Goal: Task Accomplishment & Management: Use online tool/utility

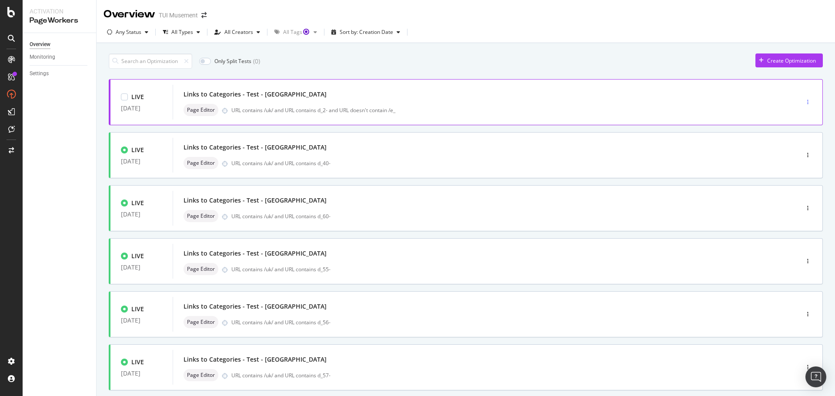
click at [804, 100] on div "button" at bounding box center [808, 102] width 8 height 5
click at [793, 160] on div "Clone" at bounding box center [791, 161] width 14 height 7
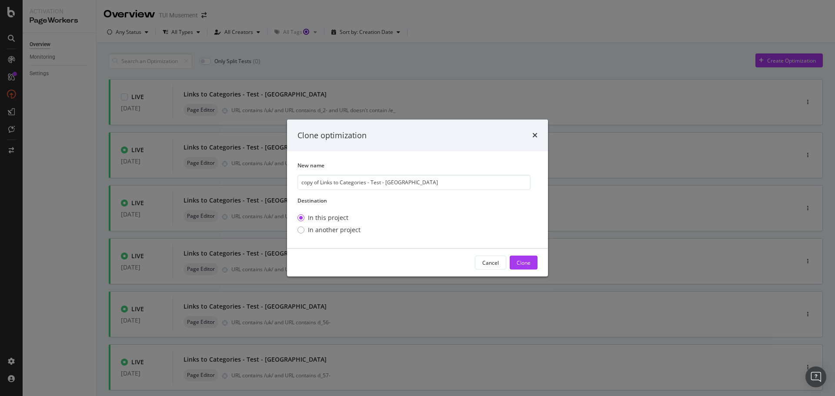
drag, startPoint x: 313, startPoint y: 184, endPoint x: 288, endPoint y: 183, distance: 25.3
click at [288, 183] on div "New name copy of Links to Categories - Test - Rome Destination In this project …" at bounding box center [417, 199] width 261 height 97
drag, startPoint x: 308, startPoint y: 182, endPoint x: 283, endPoint y: 184, distance: 25.3
click at [283, 184] on div "Clone optimization New name of Links to Categories - Test - Rome Destination In…" at bounding box center [417, 198] width 835 height 396
click at [387, 181] on input "Links to Categories - Test - Rome" at bounding box center [414, 182] width 233 height 15
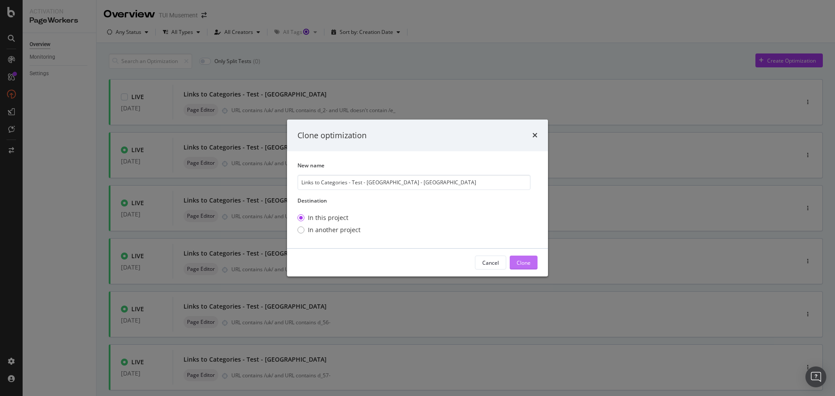
type input "Links to Categories - Test - Rome - NL"
click at [533, 263] on button "Clone" at bounding box center [524, 263] width 28 height 14
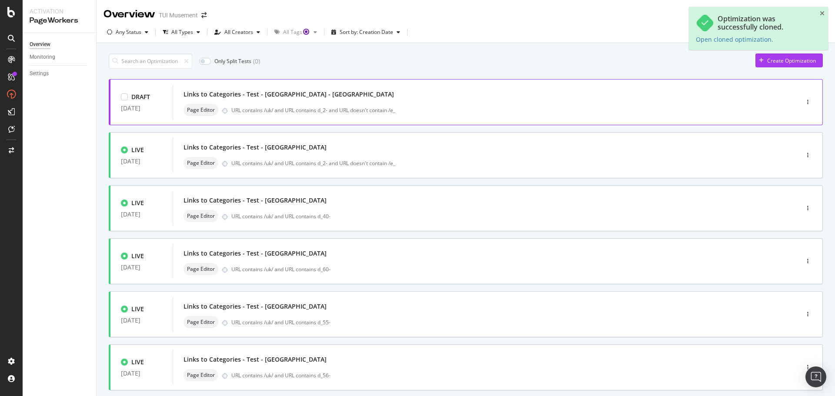
click at [450, 92] on div "Links to Categories - Test - Rome - NL" at bounding box center [473, 94] width 579 height 12
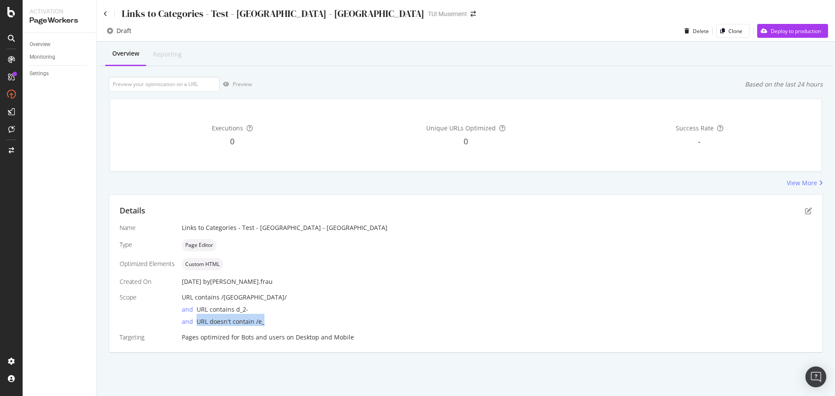
drag, startPoint x: 272, startPoint y: 321, endPoint x: 197, endPoint y: 325, distance: 74.5
click at [197, 325] on div "and URL doesn't contain /e_" at bounding box center [497, 320] width 630 height 12
click at [373, 307] on div "and URL contains d_2-" at bounding box center [497, 308] width 630 height 12
click at [108, 12] on div "Links to Categories - Test - Rome - NL" at bounding box center [264, 13] width 321 height 13
click at [104, 14] on icon at bounding box center [106, 14] width 4 height 6
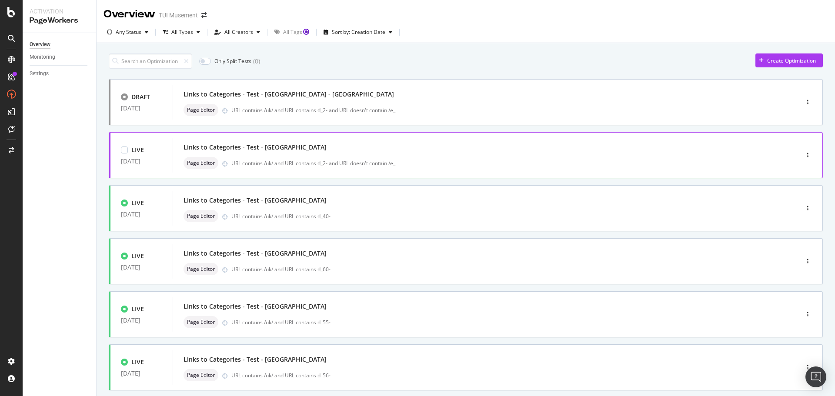
click at [365, 149] on div "Links to Categories - Test - Rome" at bounding box center [473, 147] width 579 height 12
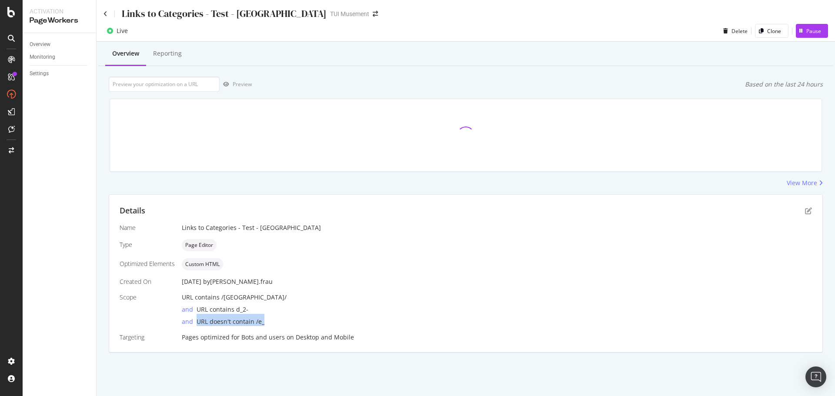
drag, startPoint x: 265, startPoint y: 322, endPoint x: 194, endPoint y: 326, distance: 70.6
click at [194, 326] on div "and URL doesn't contain /e_" at bounding box center [497, 320] width 630 height 12
click at [289, 319] on div "and URL doesn't contain /e_" at bounding box center [497, 320] width 630 height 12
drag, startPoint x: 277, startPoint y: 322, endPoint x: 196, endPoint y: 325, distance: 80.6
click at [196, 325] on div "and URL doesn't contain /e_" at bounding box center [497, 320] width 630 height 12
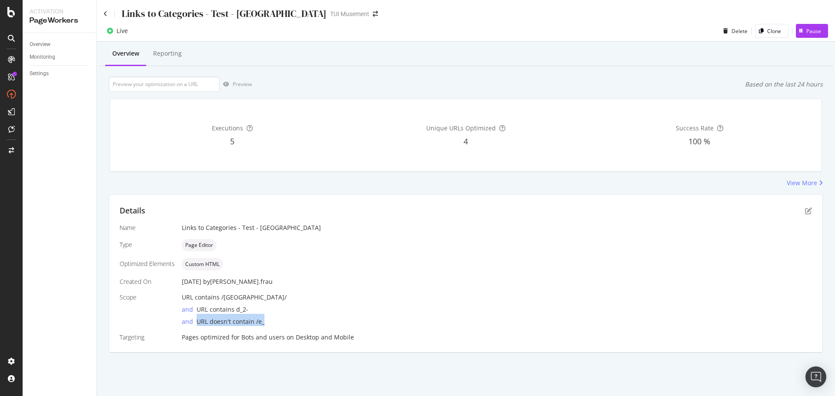
click at [305, 317] on div "and URL doesn't contain /e_" at bounding box center [497, 320] width 630 height 12
click at [105, 12] on icon at bounding box center [106, 14] width 4 height 6
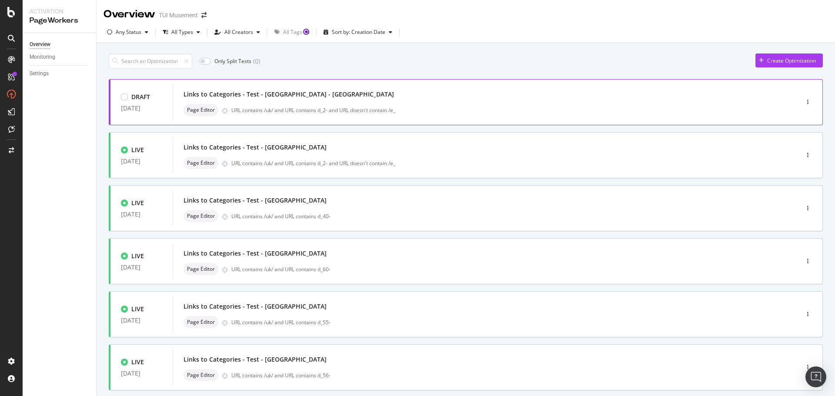
click at [389, 91] on div "Links to Categories - Test - Rome - NL" at bounding box center [473, 94] width 579 height 12
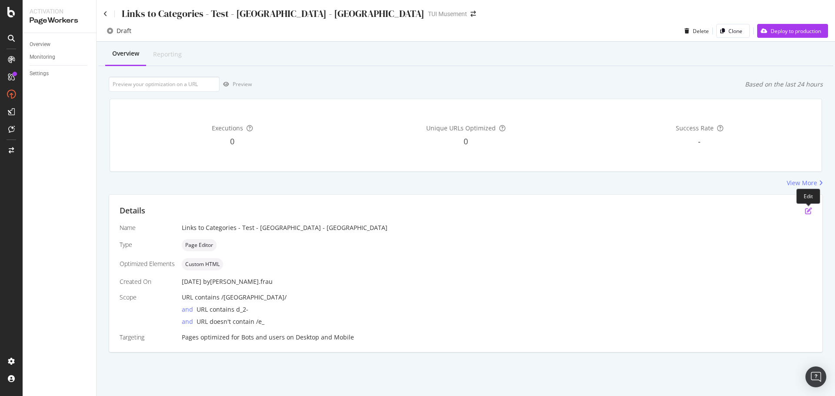
click at [811, 208] on icon "pen-to-square" at bounding box center [808, 211] width 7 height 7
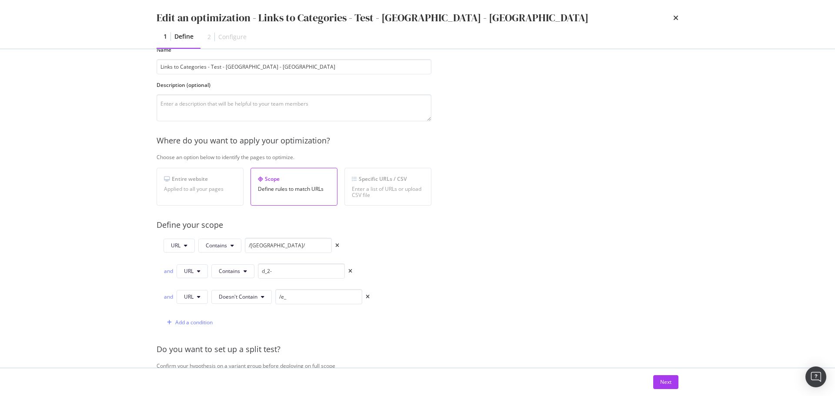
scroll to position [87, 0]
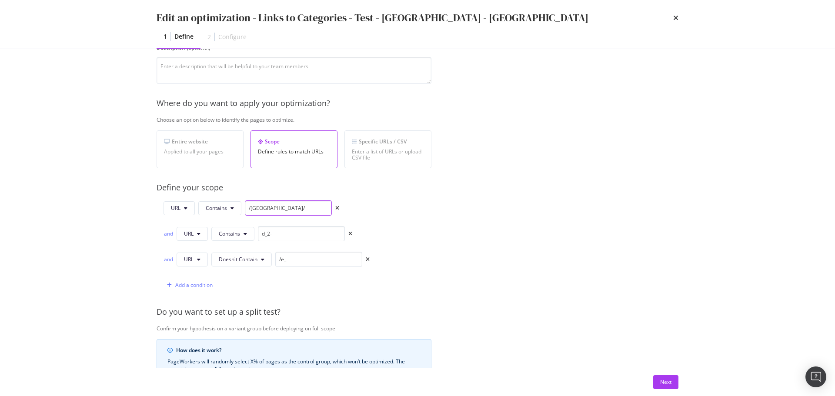
drag, startPoint x: 256, startPoint y: 209, endPoint x: 251, endPoint y: 210, distance: 4.4
click at [251, 210] on input "/uk/" at bounding box center [288, 208] width 87 height 15
type input "/nl/"
click at [540, 207] on div "Provide a name and description to help identify the change that will be made by…" at bounding box center [418, 254] width 522 height 521
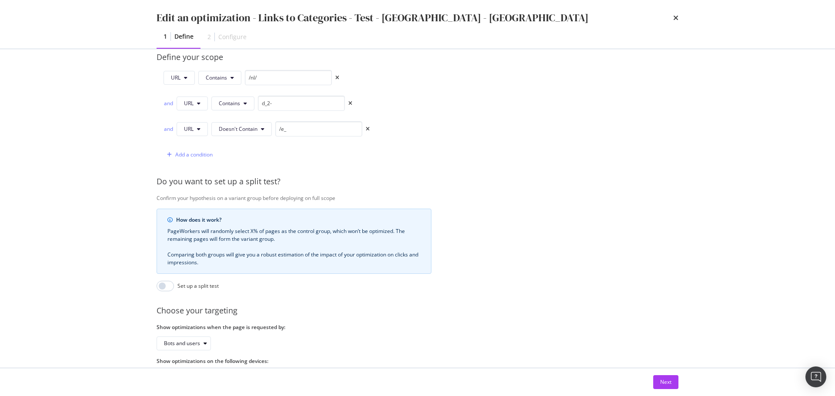
scroll to position [258, 0]
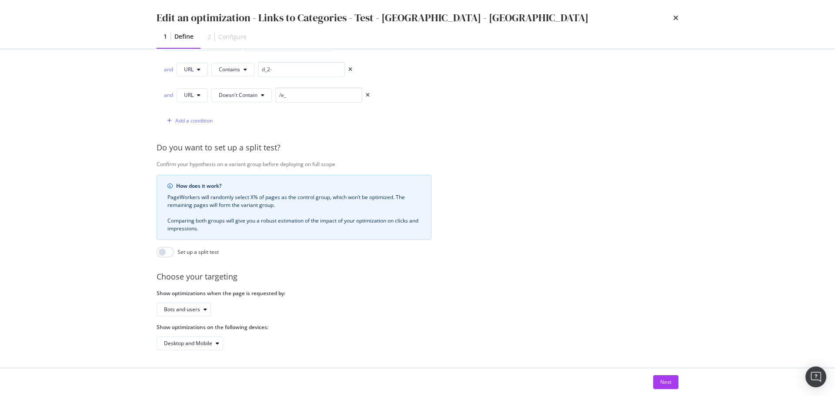
click at [676, 390] on div "Next" at bounding box center [417, 383] width 557 height 28
click at [676, 382] on button "Next" at bounding box center [666, 382] width 25 height 14
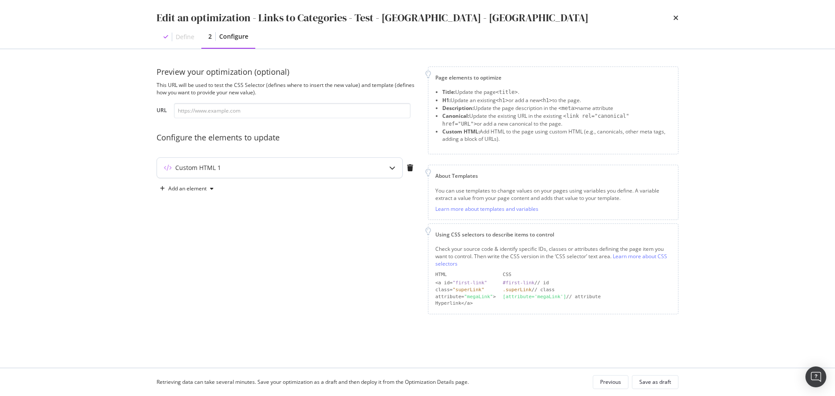
click at [385, 168] on div "modal" at bounding box center [392, 168] width 20 height 20
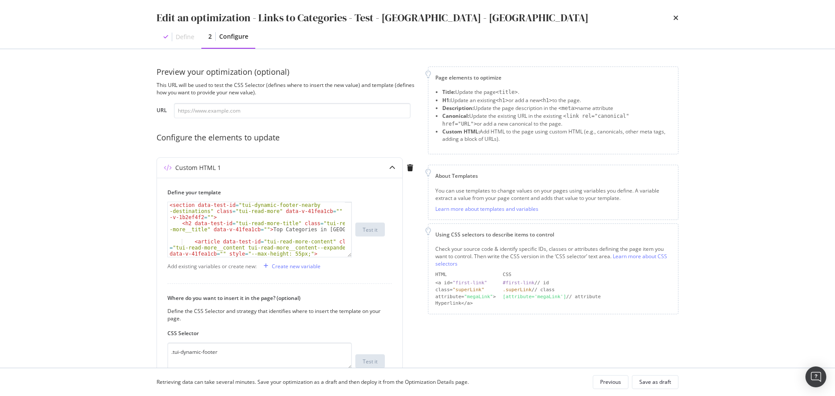
click at [33, 234] on div "Edit an optimization - Links to Categories - Test - Rome - NL Define 2 Configur…" at bounding box center [417, 198] width 835 height 396
click at [669, 385] on div "Save as draft" at bounding box center [656, 382] width 32 height 7
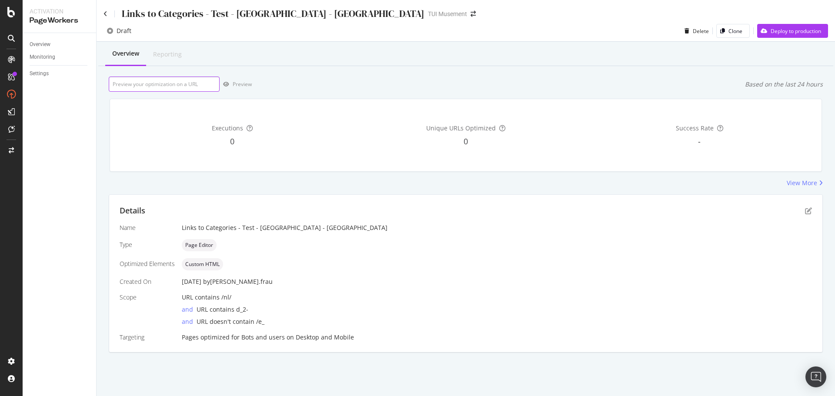
click at [187, 81] on input "url" at bounding box center [164, 84] width 111 height 15
paste input "https://www.tuimusement.com/nl/italie/rome/d_2-c_82/"
type input "https://www.tuimusement.com/nl/italie/rome/d_2-c_82/"
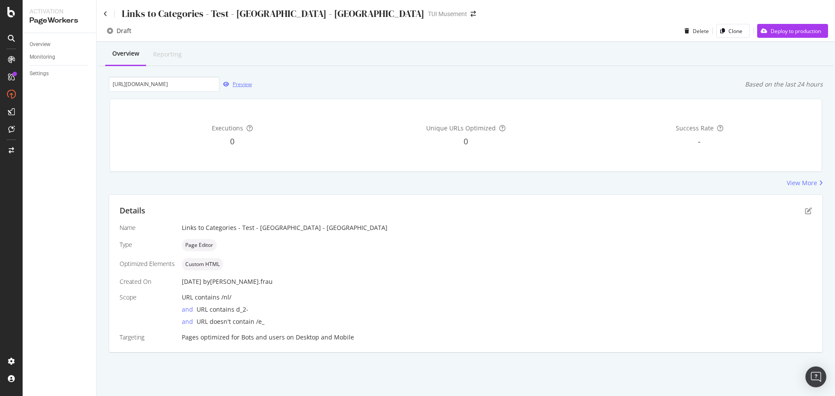
click at [239, 84] on div "Preview" at bounding box center [242, 83] width 19 height 7
click at [104, 13] on icon at bounding box center [106, 14] width 4 height 6
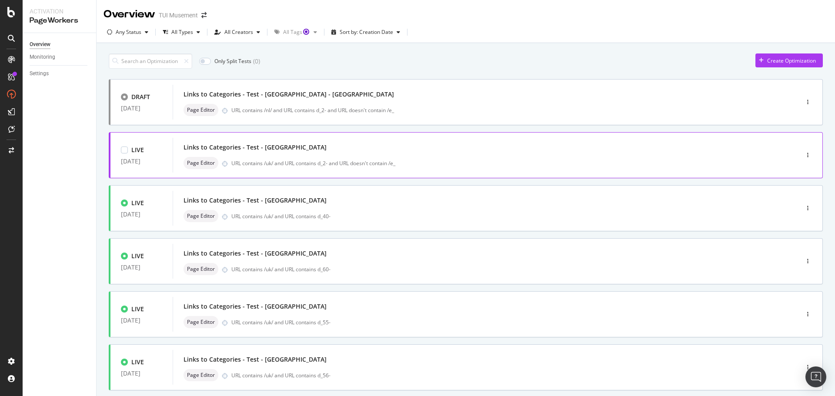
click at [474, 155] on div "Links to Categories - Test - Rome Page Editor URL contains /uk/ and URL contain…" at bounding box center [473, 155] width 579 height 28
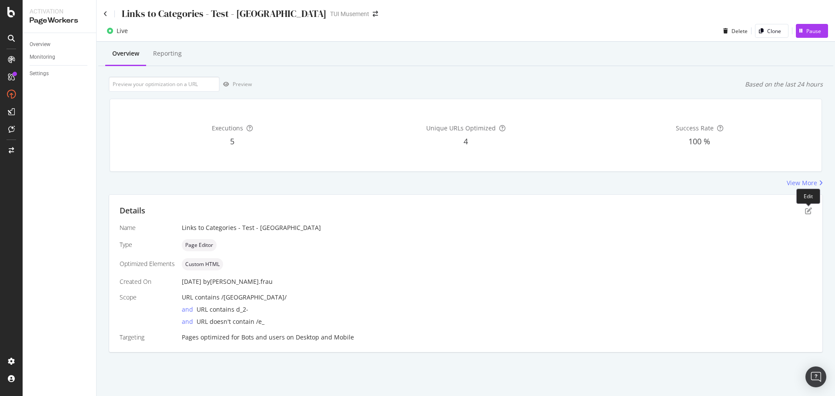
click at [810, 206] on div "Details" at bounding box center [466, 210] width 693 height 11
click at [811, 211] on icon "pen-to-square" at bounding box center [808, 211] width 7 height 7
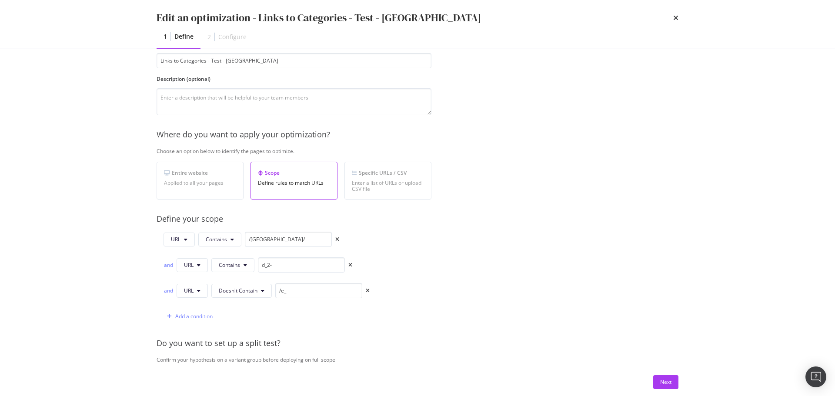
scroll to position [87, 0]
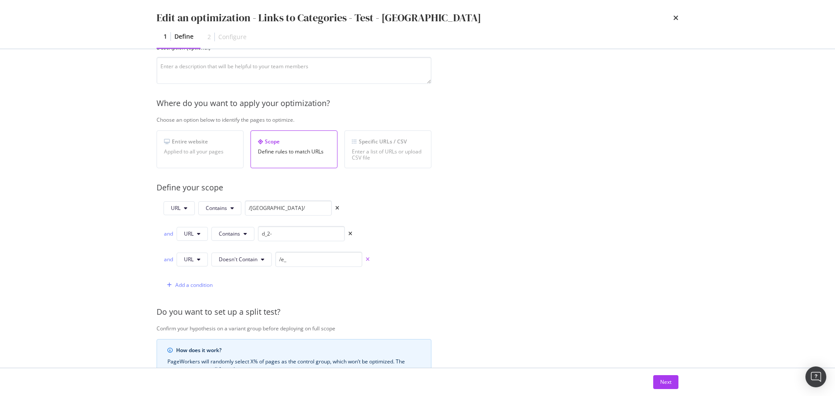
click at [369, 259] on icon "times" at bounding box center [368, 259] width 4 height 5
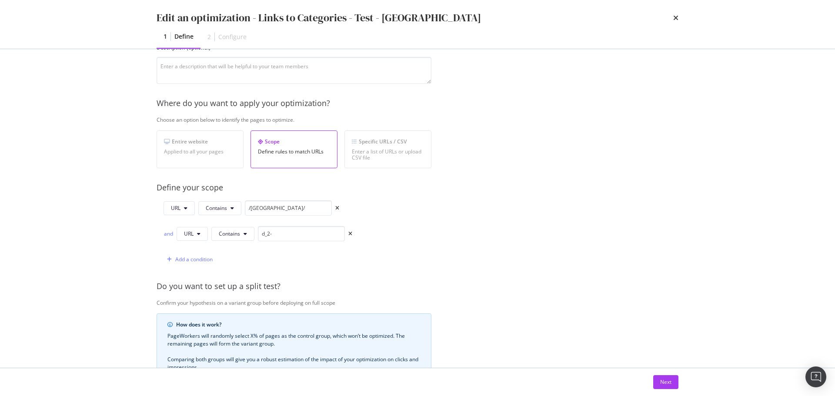
click at [516, 255] on div "Provide a name and description to help identify the change that will be made by…" at bounding box center [418, 241] width 522 height 495
click at [667, 382] on div "Next" at bounding box center [665, 382] width 11 height 7
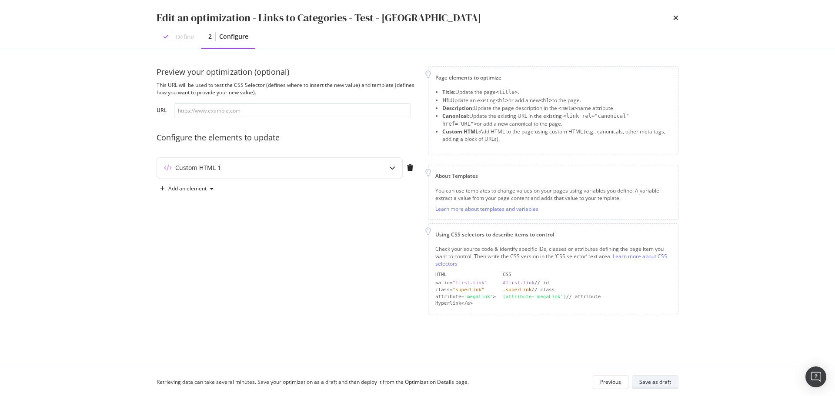
click at [666, 381] on div "Save as draft" at bounding box center [656, 382] width 32 height 7
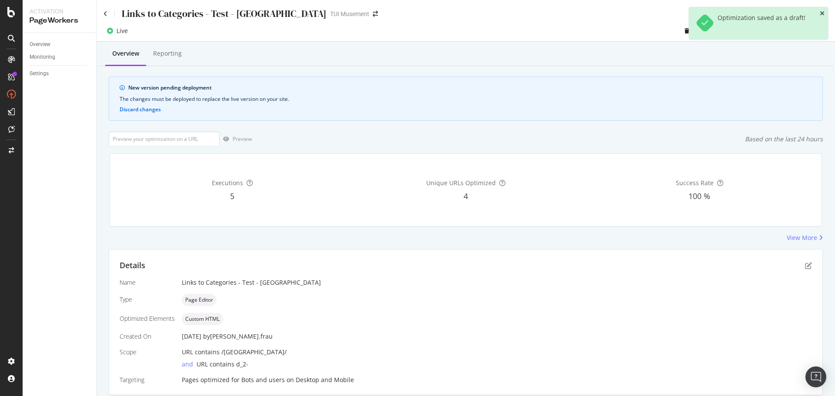
click at [823, 13] on icon "close toast" at bounding box center [822, 13] width 5 height 6
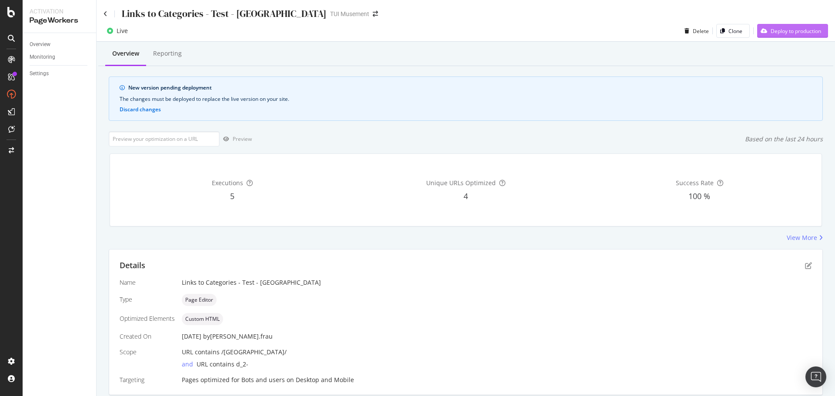
click at [775, 30] on div "Deploy to production" at bounding box center [796, 30] width 50 height 7
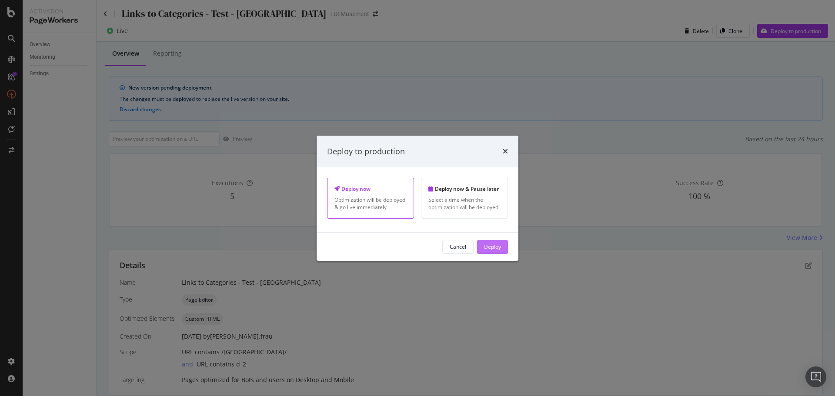
click at [489, 248] on div "Deploy" at bounding box center [492, 246] width 17 height 7
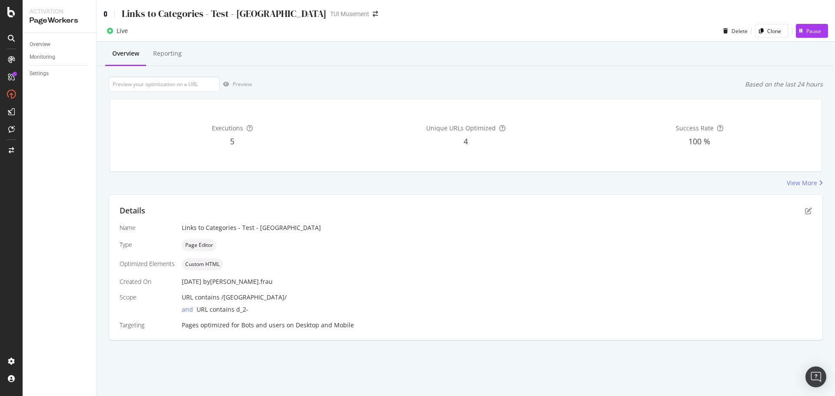
click at [107, 14] on icon at bounding box center [106, 14] width 4 height 6
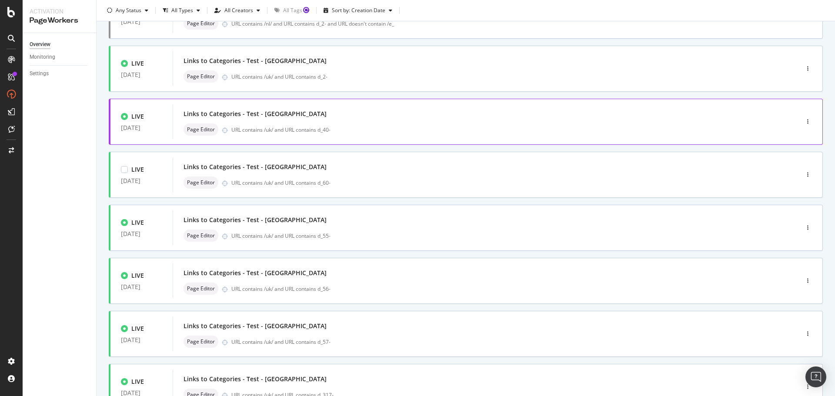
scroll to position [87, 0]
click at [526, 128] on div "URL contains /uk/ and URL contains d_40-" at bounding box center [496, 129] width 531 height 7
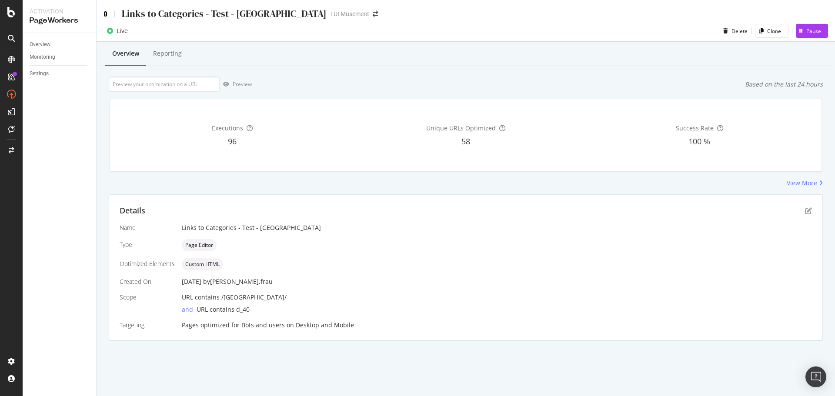
click at [104, 12] on icon at bounding box center [106, 14] width 4 height 6
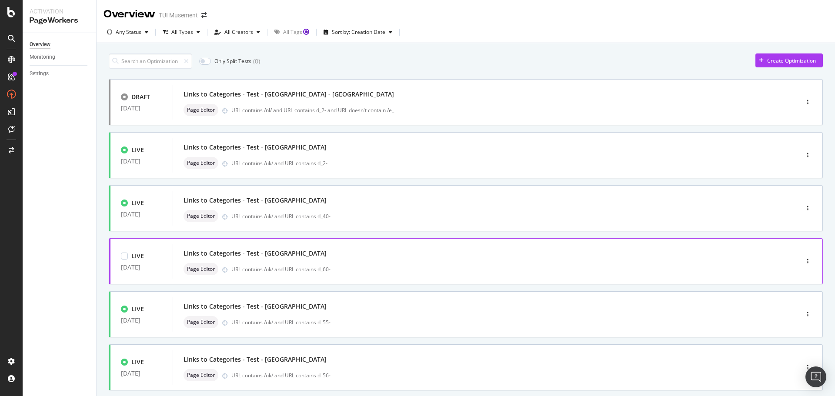
click at [396, 267] on div "URL contains /uk/ and URL contains d_60-" at bounding box center [496, 269] width 531 height 7
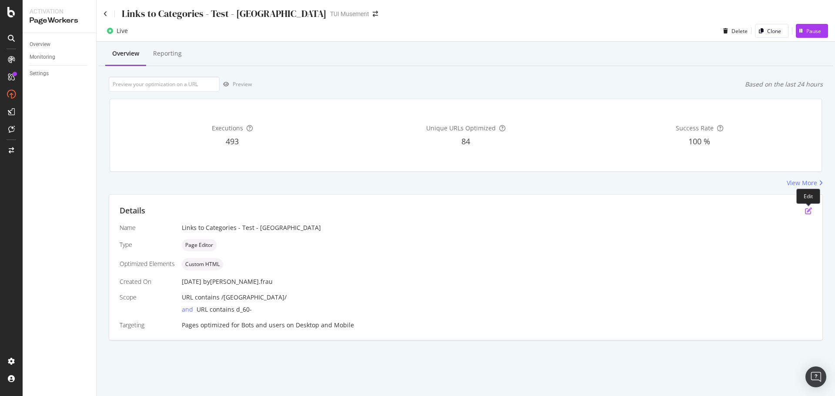
click at [809, 210] on icon "pen-to-square" at bounding box center [808, 211] width 7 height 7
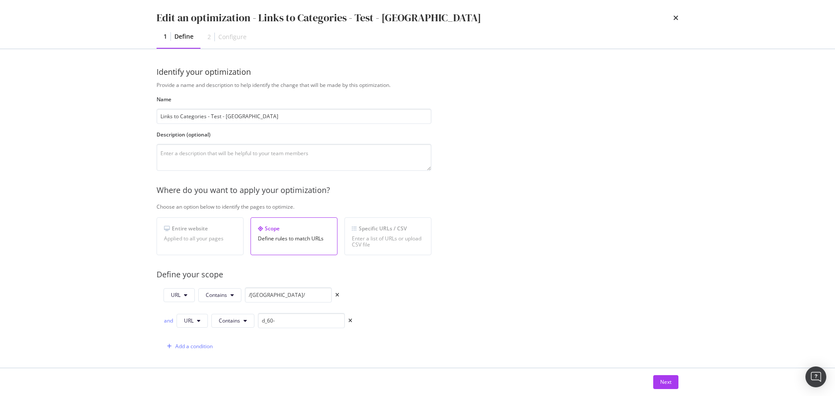
click at [673, 18] on div "Edit an optimization - Links to Categories - Test - Barcelona" at bounding box center [418, 17] width 522 height 15
click at [676, 18] on icon "times" at bounding box center [676, 17] width 5 height 7
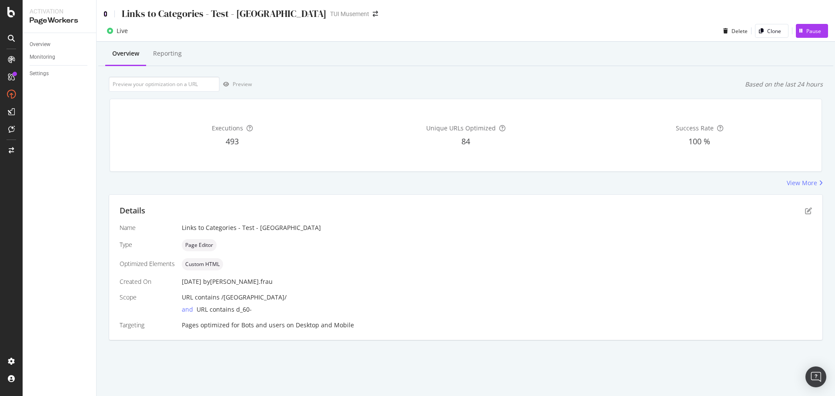
click at [107, 13] on icon at bounding box center [106, 14] width 4 height 6
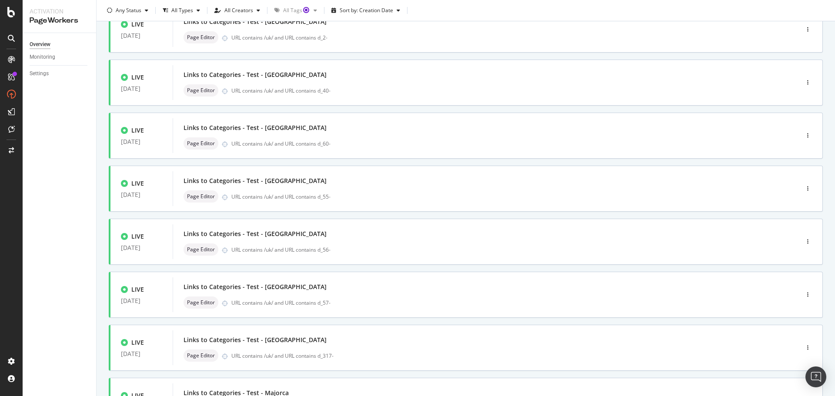
scroll to position [131, 0]
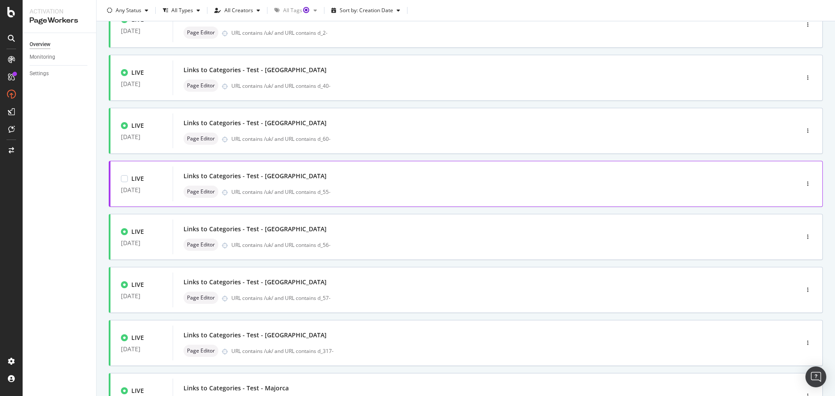
click at [399, 184] on div "Links to Categories - Test - NYC Page Editor URL contains /uk/ and URL contains…" at bounding box center [473, 184] width 579 height 28
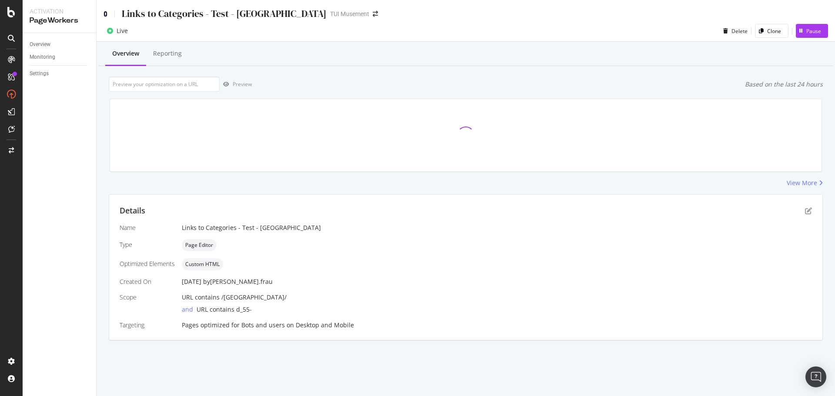
click at [105, 13] on icon at bounding box center [106, 14] width 4 height 6
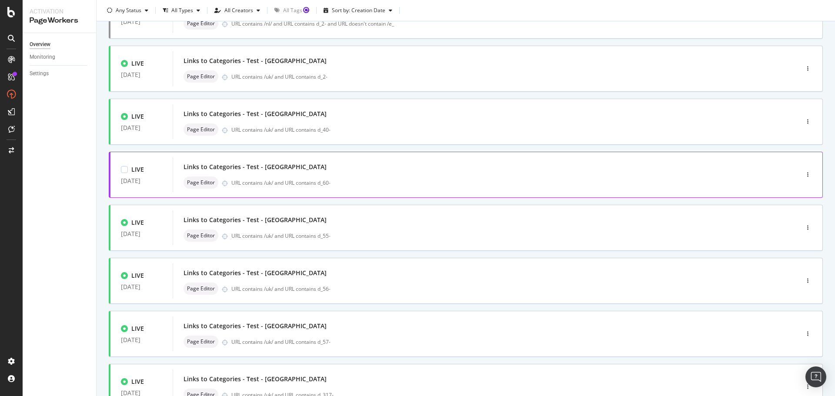
scroll to position [87, 0]
click at [392, 244] on div "Links to Categories - Test - NYC Page Editor URL contains /uk/ and URL contains…" at bounding box center [473, 227] width 600 height 35
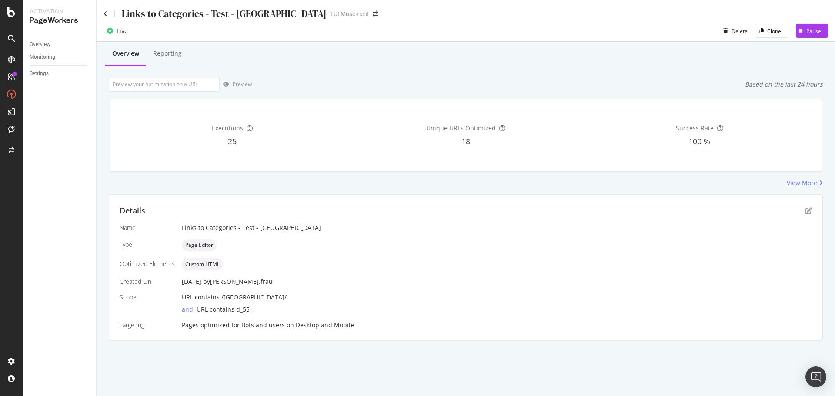
click at [811, 215] on div "Details" at bounding box center [466, 210] width 693 height 11
click at [808, 211] on icon "pen-to-square" at bounding box center [808, 211] width 7 height 7
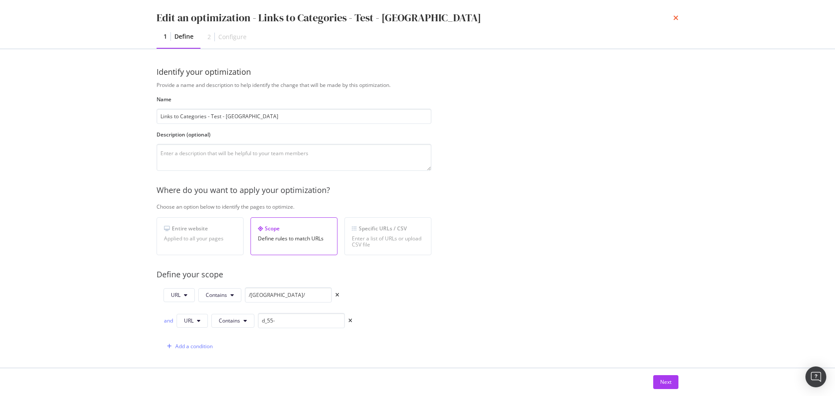
click at [678, 16] on icon "times" at bounding box center [676, 17] width 5 height 7
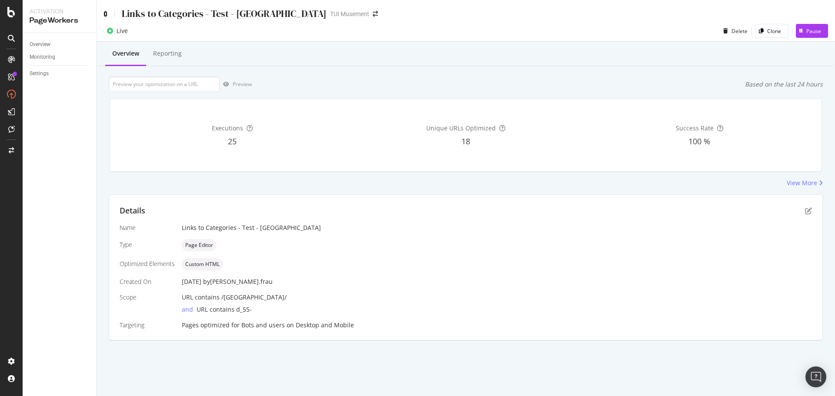
click at [106, 16] on icon at bounding box center [106, 14] width 4 height 6
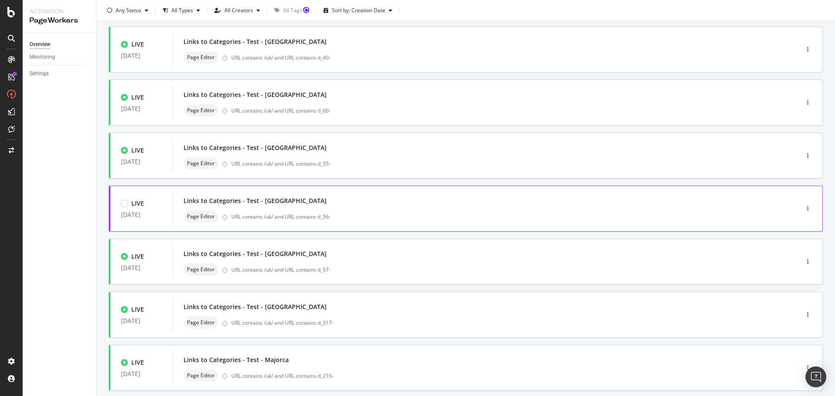
scroll to position [174, 0]
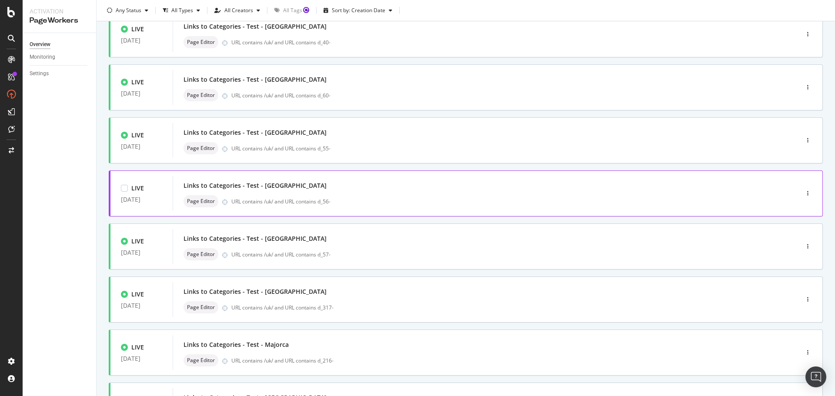
click at [407, 195] on div "Page Editor URL contains /uk/ and URL contains d_56-" at bounding box center [473, 201] width 579 height 12
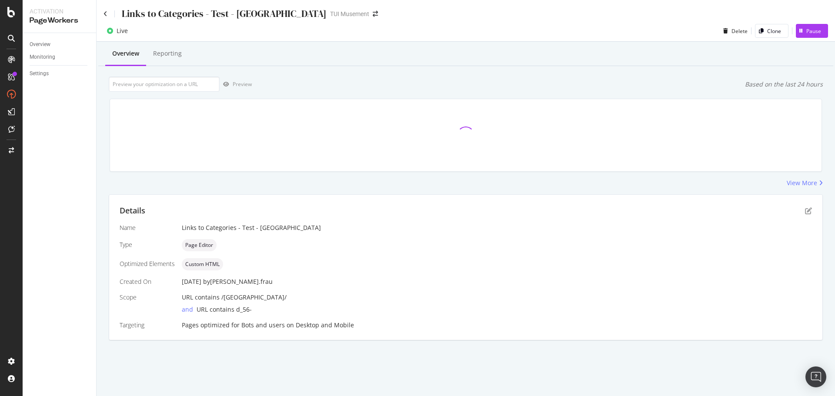
click at [103, 14] on div "Links to Categories - Test - London TUI Musement" at bounding box center [466, 10] width 739 height 20
click at [105, 15] on icon at bounding box center [106, 14] width 4 height 6
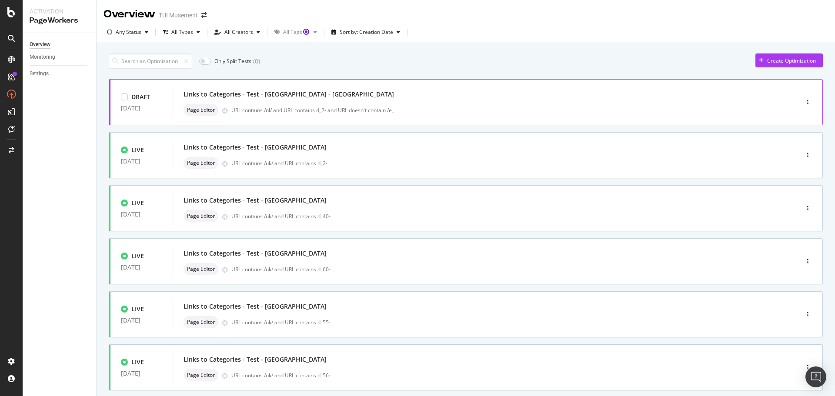
click at [431, 108] on div "URL contains /nl/ and URL contains d_2- and URL doesn't contain /e_" at bounding box center [496, 110] width 531 height 7
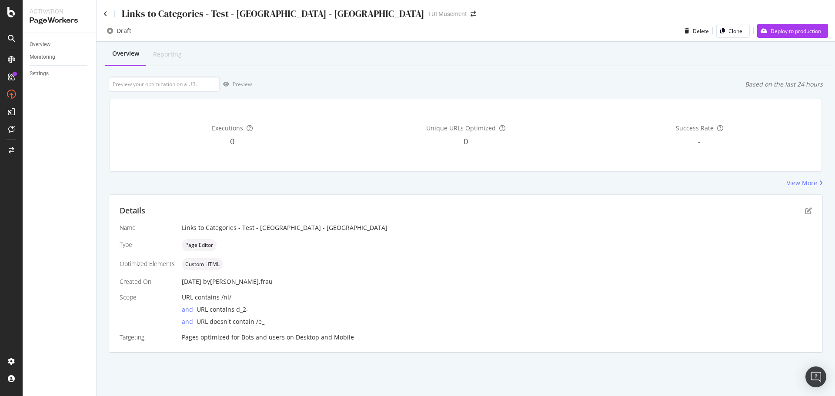
click at [816, 208] on div "Details Name Links to Categories - Test - Rome - NL Type Page Editor Optimized …" at bounding box center [466, 274] width 714 height 158
click at [810, 209] on icon "pen-to-square" at bounding box center [808, 211] width 7 height 7
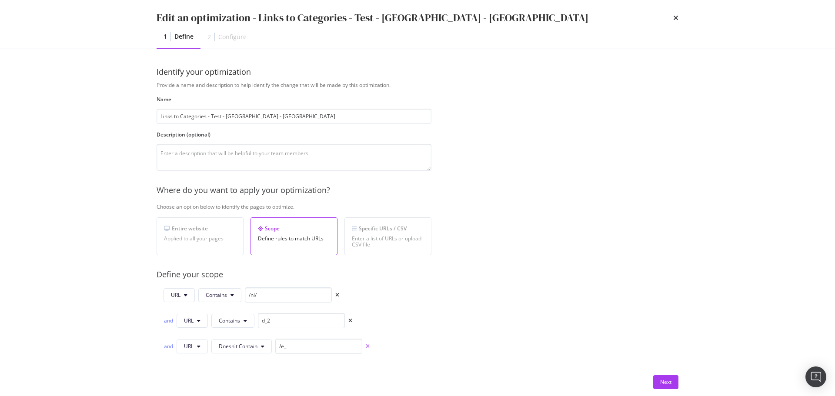
click at [367, 345] on icon "times" at bounding box center [368, 346] width 4 height 5
click at [472, 312] on div "Provide a name and description to help identify the change that will be made by…" at bounding box center [418, 328] width 522 height 495
click at [672, 379] on button "Next" at bounding box center [666, 382] width 25 height 14
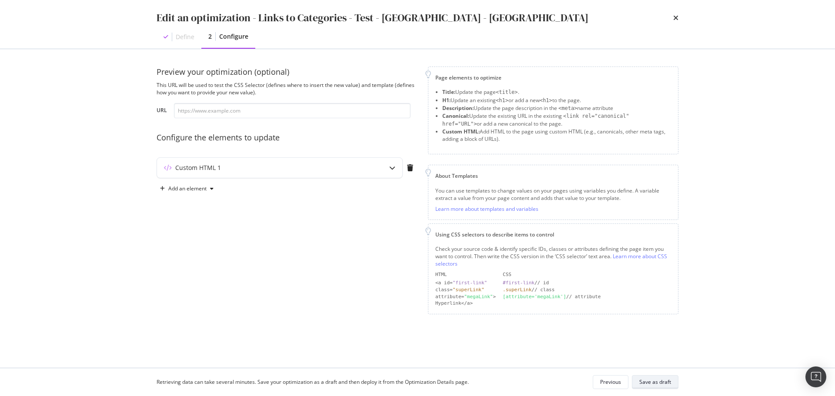
click at [656, 384] on div "Save as draft" at bounding box center [656, 382] width 32 height 7
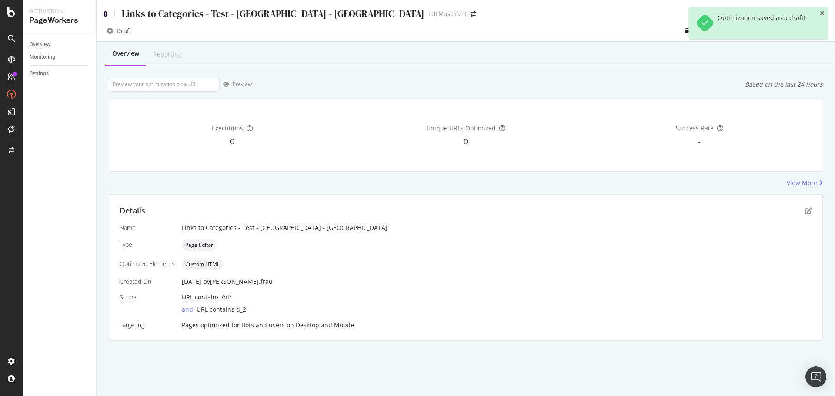
click at [106, 14] on icon at bounding box center [106, 14] width 4 height 6
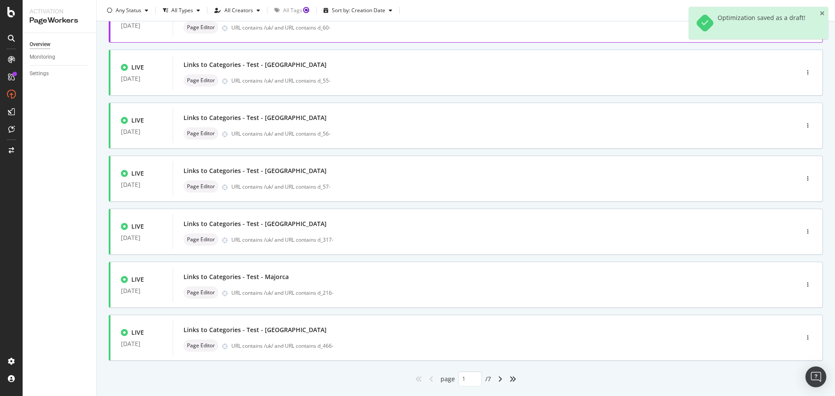
scroll to position [263, 0]
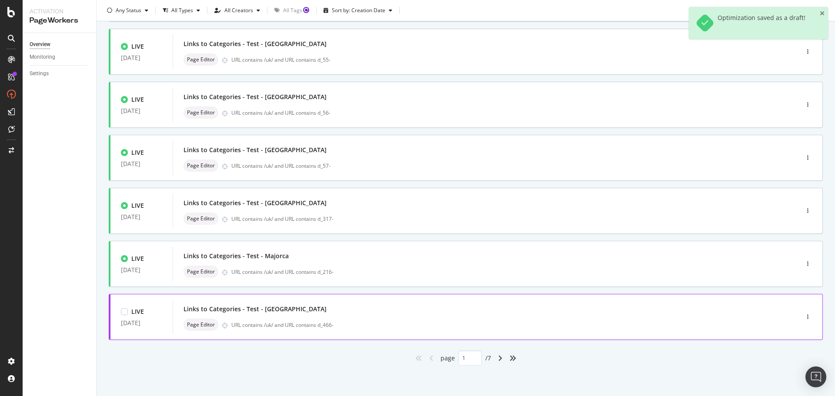
click at [392, 313] on div "Links to Categories - Test - Crete" at bounding box center [473, 309] width 579 height 12
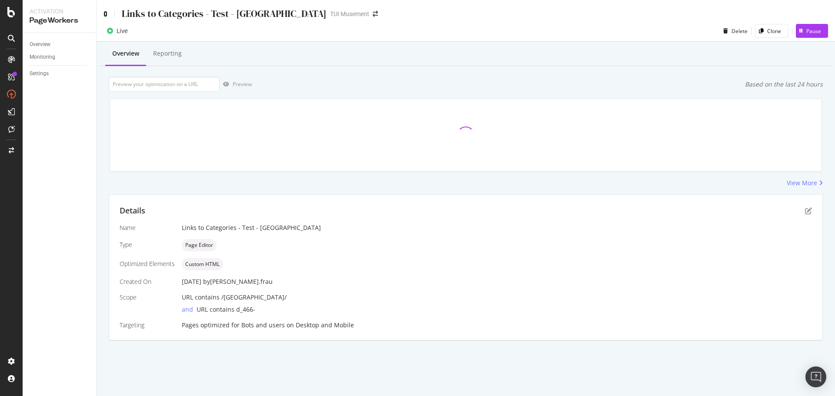
click at [106, 13] on icon at bounding box center [106, 14] width 4 height 6
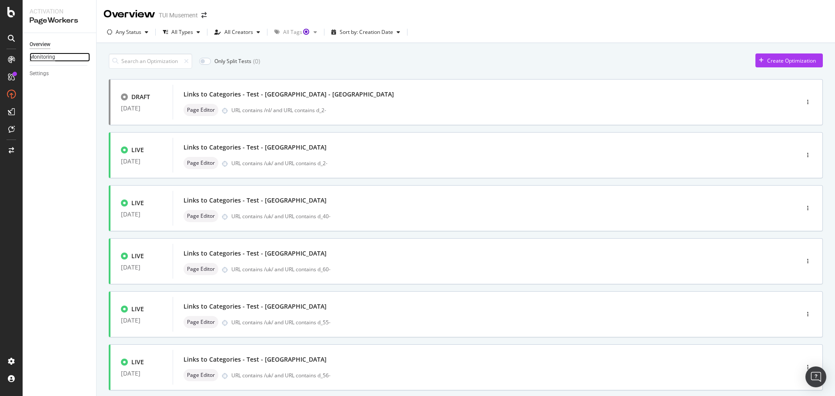
click at [46, 57] on div "Monitoring" at bounding box center [43, 57] width 26 height 9
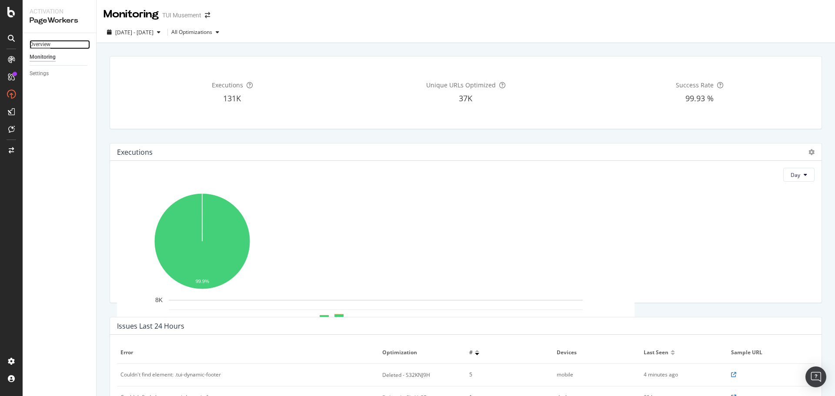
click at [50, 44] on div "Overview" at bounding box center [40, 44] width 21 height 9
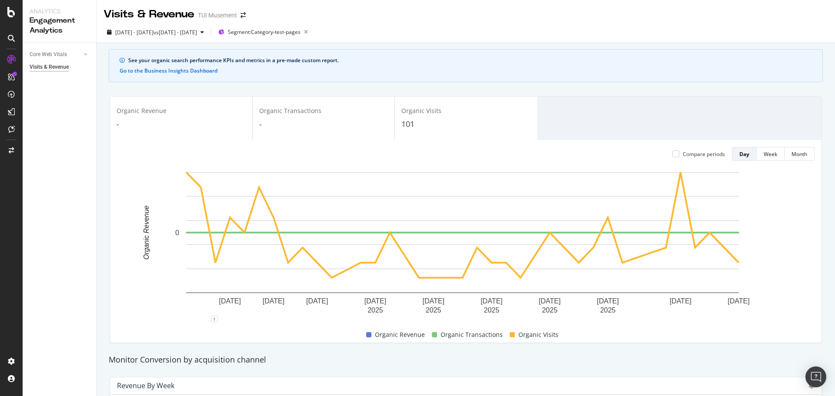
scroll to position [22, 0]
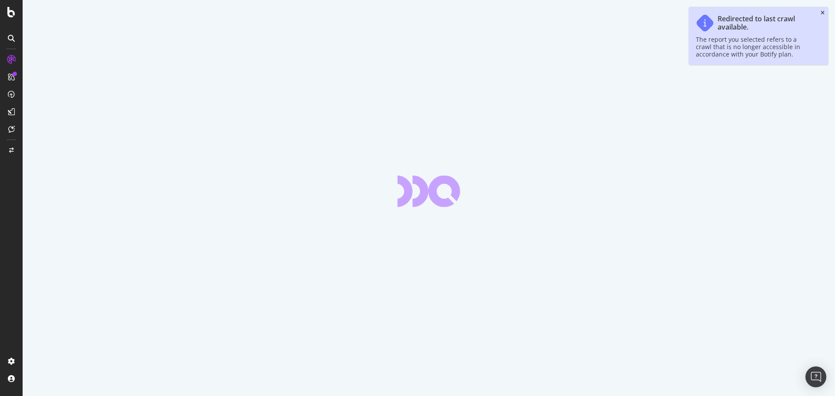
click at [821, 13] on icon "close toast" at bounding box center [823, 12] width 4 height 5
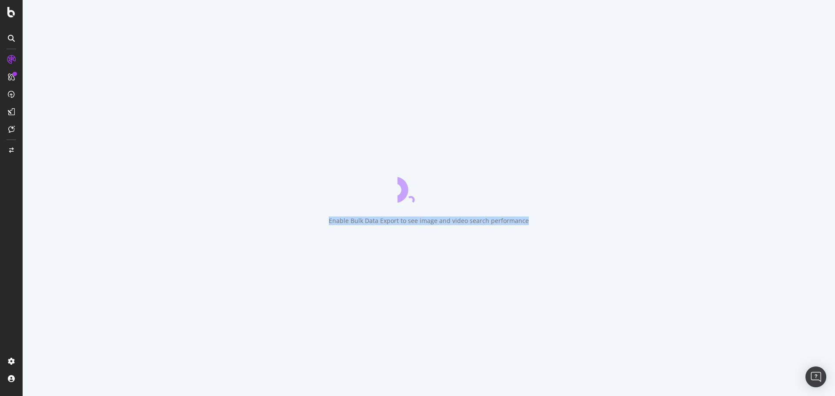
drag, startPoint x: 324, startPoint y: 224, endPoint x: 545, endPoint y: 223, distance: 221.0
click at [545, 223] on div "Enable Bulk Data Export to see image and video search performance" at bounding box center [429, 198] width 813 height 396
click at [592, 212] on div "Enable Bulk Data Export to see image and video search performance" at bounding box center [429, 198] width 813 height 396
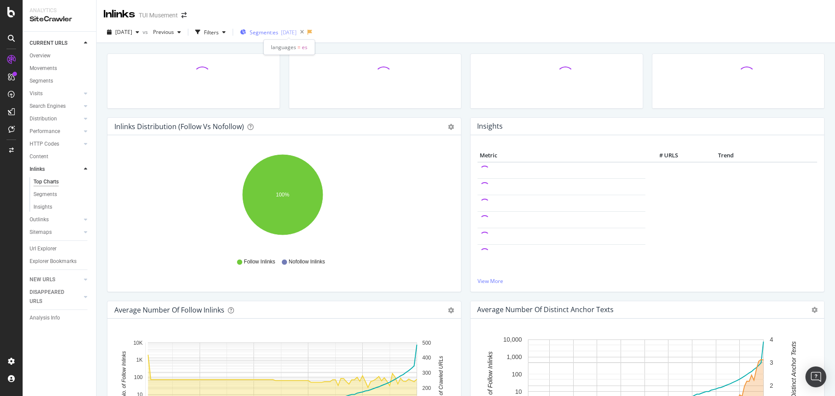
click at [297, 32] on div "[DATE]" at bounding box center [289, 32] width 16 height 7
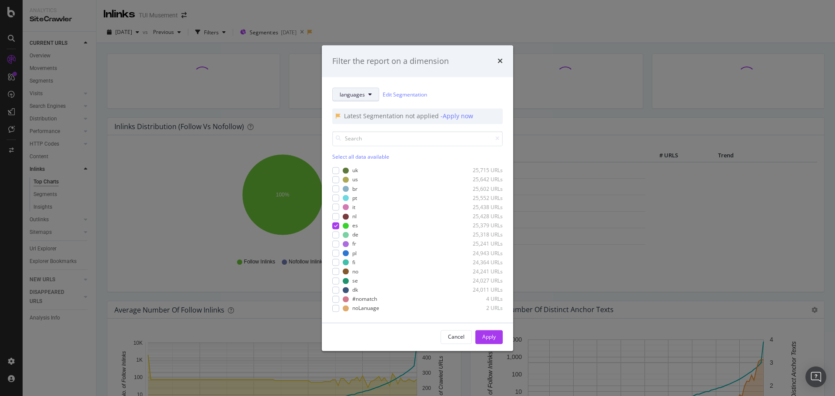
click at [353, 98] on span "languages" at bounding box center [352, 94] width 25 height 7
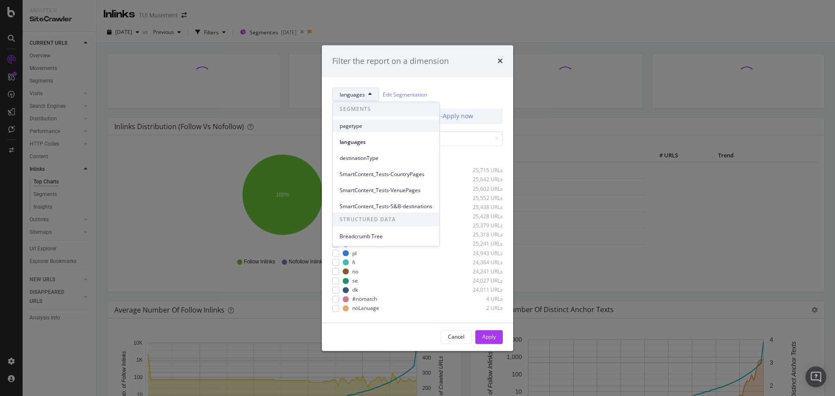
click at [364, 130] on div "pagetype" at bounding box center [386, 126] width 107 height 13
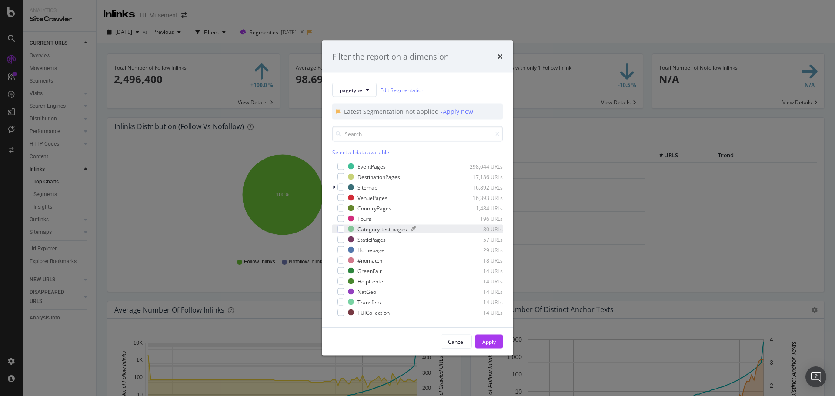
click at [374, 230] on div "Category-test-pages" at bounding box center [383, 228] width 50 height 7
click at [498, 342] on button "Apply" at bounding box center [489, 342] width 27 height 14
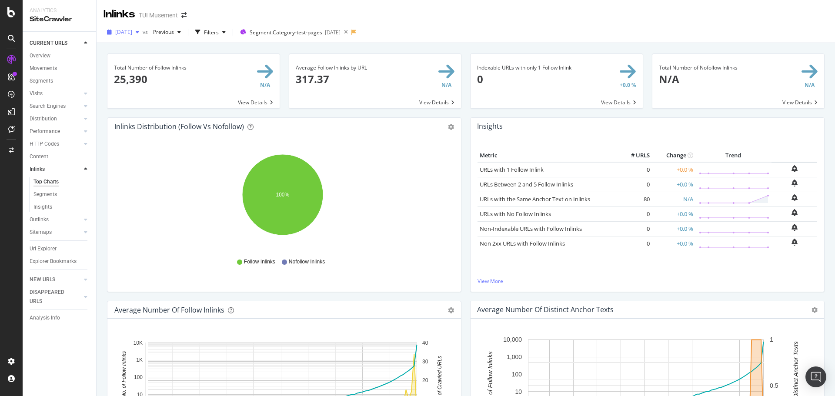
click at [132, 31] on span "[DATE]" at bounding box center [123, 31] width 17 height 7
click at [154, 95] on div "[DATE]" at bounding box center [139, 96] width 47 height 8
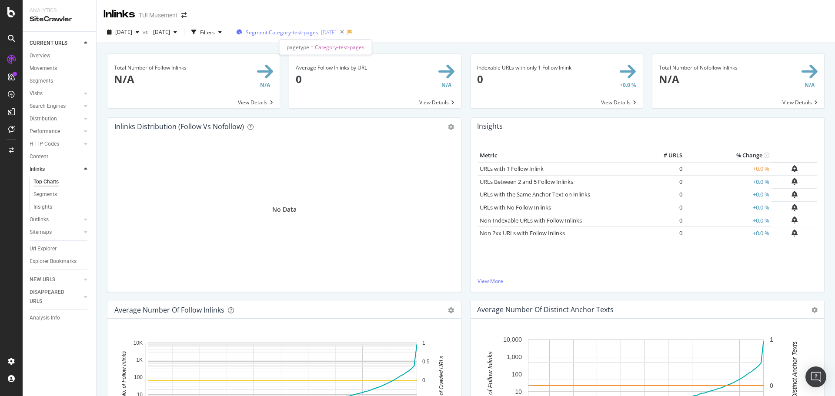
click at [318, 34] on span "Segment: Category-test-pages" at bounding box center [282, 32] width 73 height 7
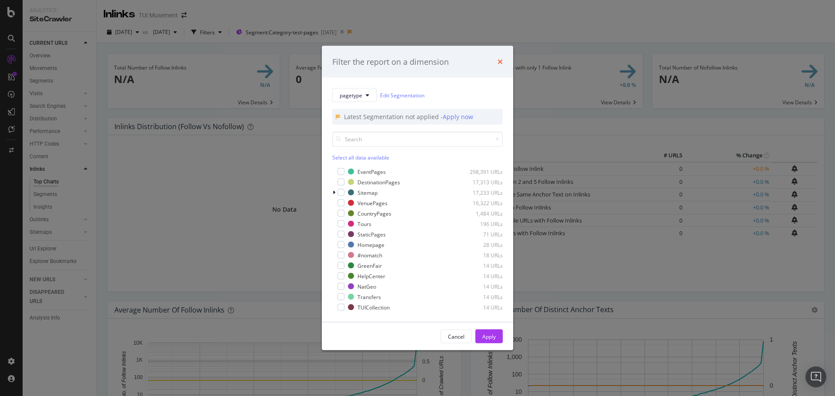
click at [502, 60] on icon "times" at bounding box center [500, 61] width 5 height 7
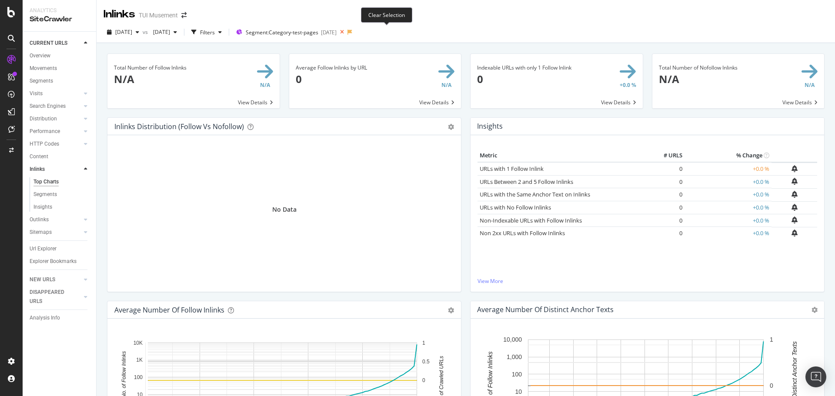
click at [348, 31] on icon at bounding box center [342, 32] width 11 height 12
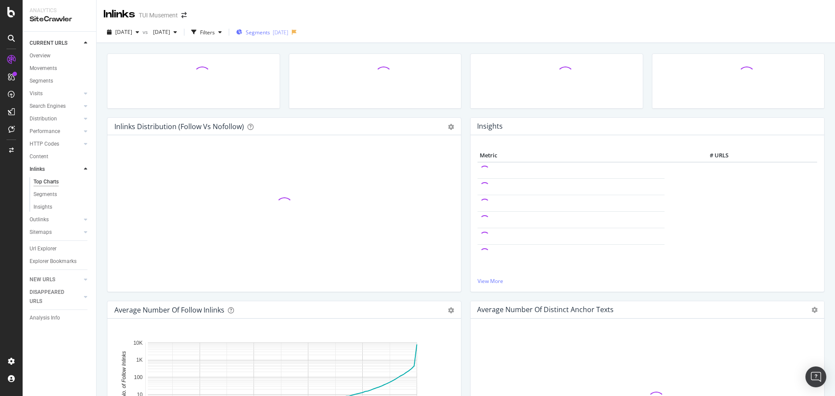
click at [288, 30] on div "[DATE]" at bounding box center [281, 32] width 16 height 7
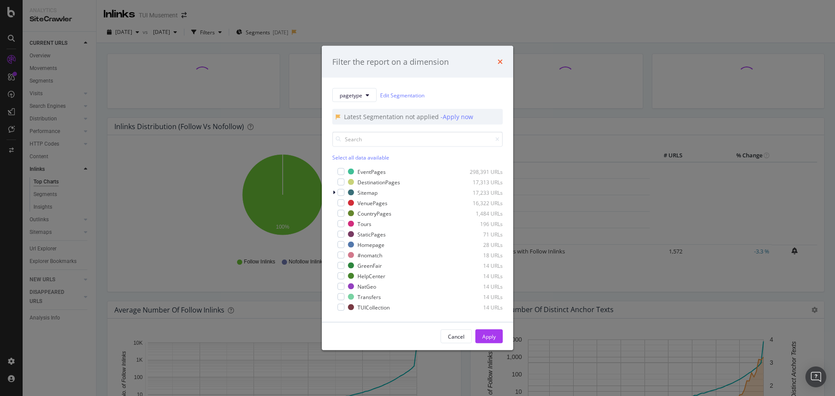
click at [501, 64] on icon "times" at bounding box center [500, 61] width 5 height 7
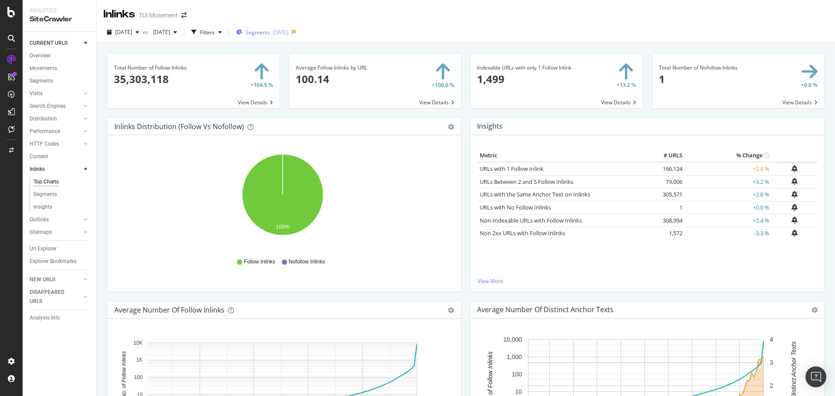
click at [270, 32] on span "Segments" at bounding box center [258, 32] width 24 height 7
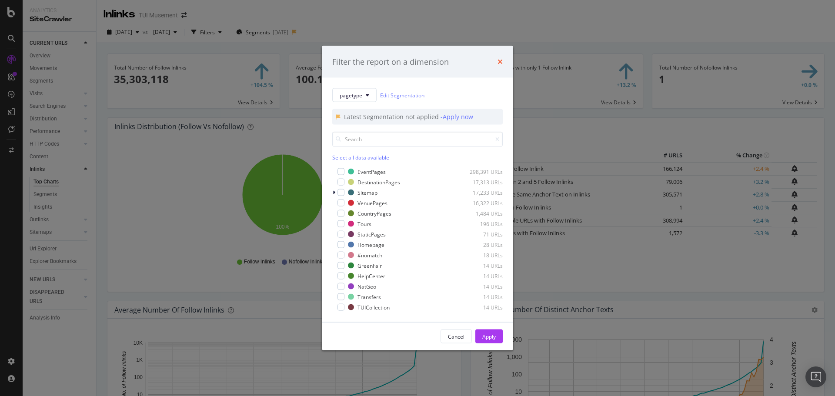
click at [498, 61] on icon "times" at bounding box center [500, 61] width 5 height 7
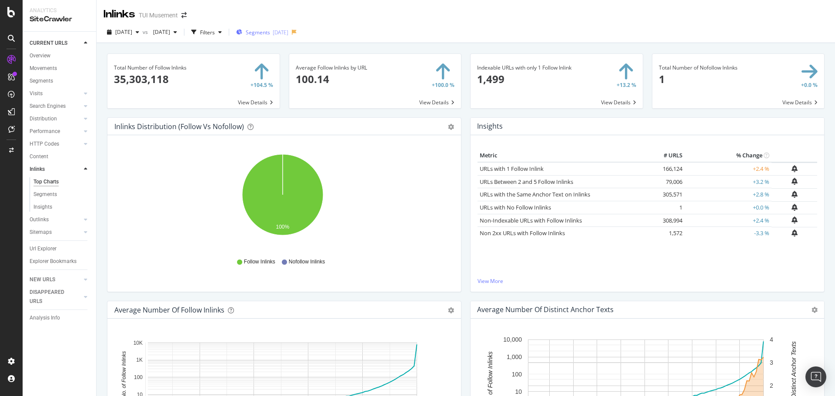
click at [270, 34] on span "Segments" at bounding box center [258, 32] width 24 height 7
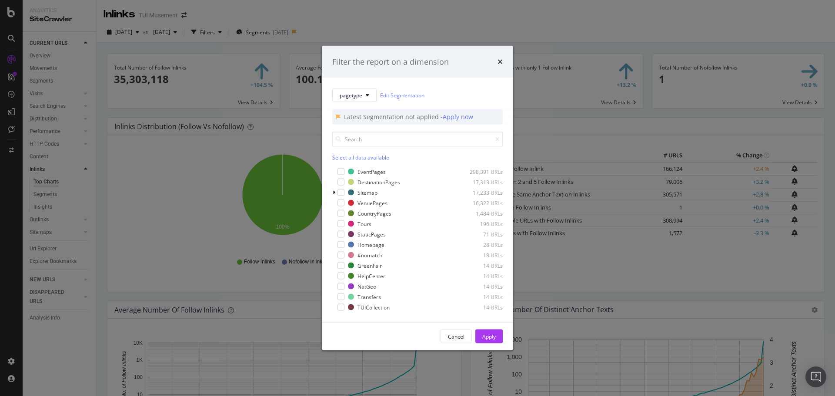
click at [431, 27] on div "Filter the report on a dimension pagetype Edit Segmentation Latest Segmentation…" at bounding box center [417, 198] width 835 height 396
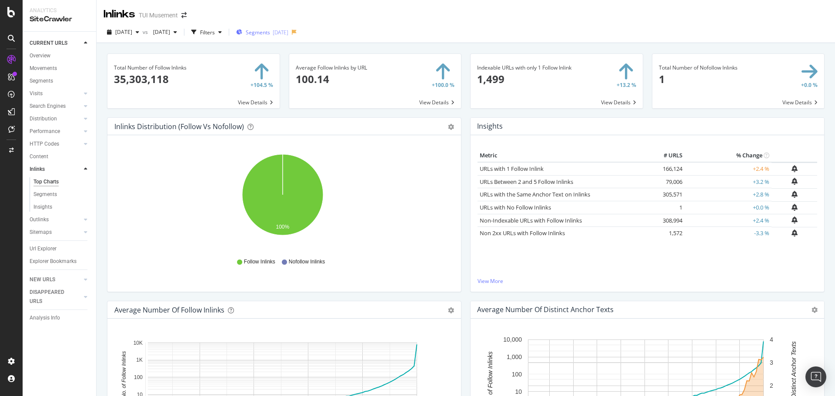
click at [288, 31] on div "[DATE]" at bounding box center [281, 32] width 16 height 7
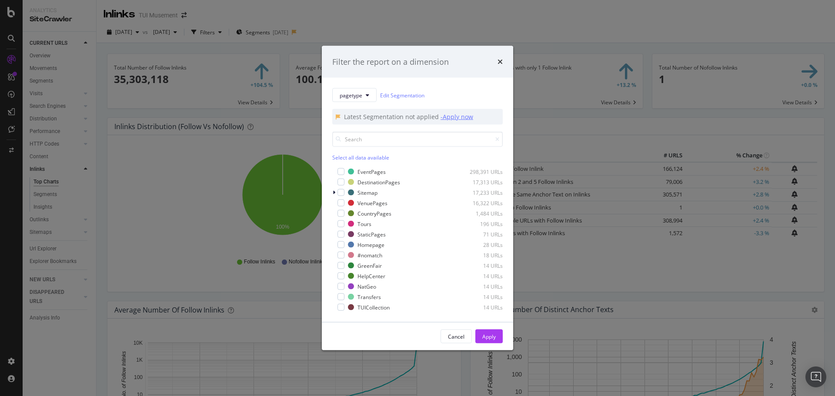
click at [456, 118] on div "- Apply now" at bounding box center [457, 117] width 33 height 9
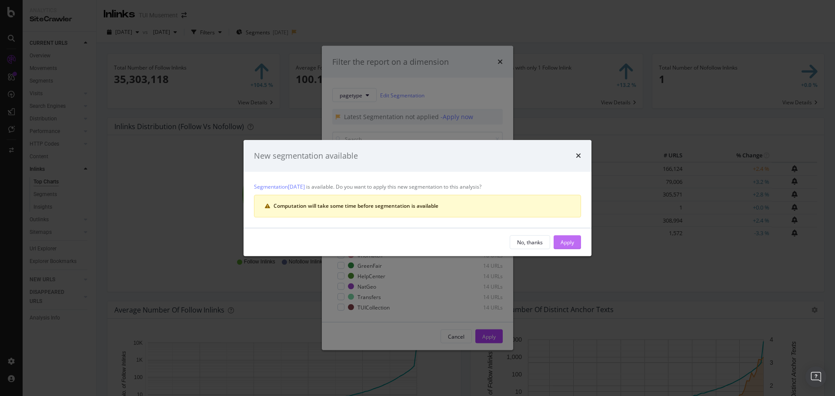
click at [560, 242] on button "Apply" at bounding box center [567, 242] width 27 height 14
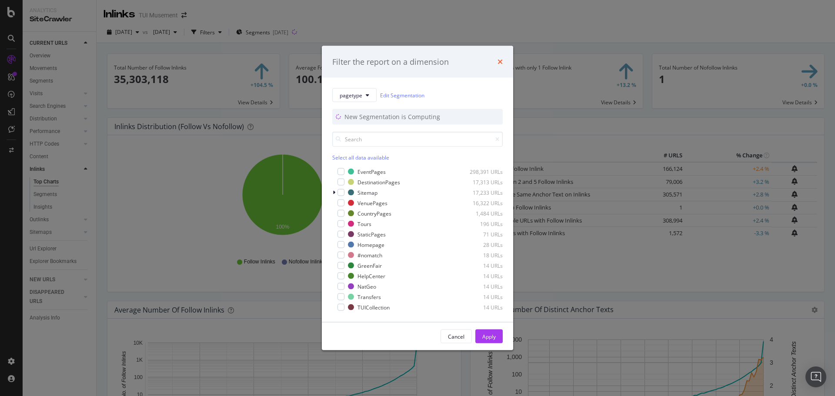
click at [499, 64] on icon "times" at bounding box center [500, 61] width 5 height 7
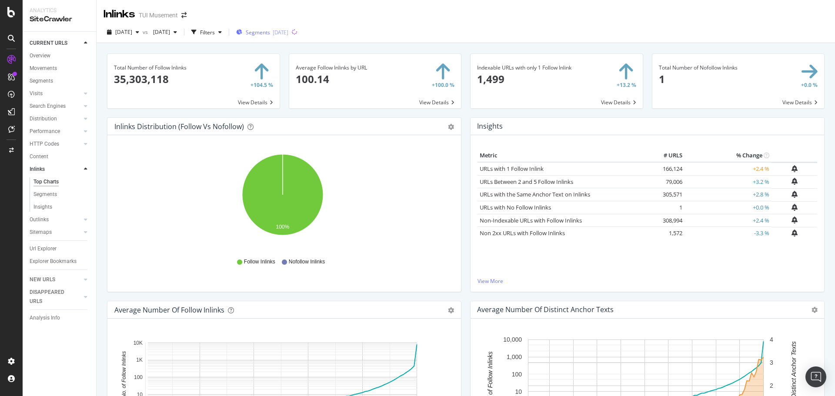
click at [270, 34] on span "Segments" at bounding box center [258, 32] width 24 height 7
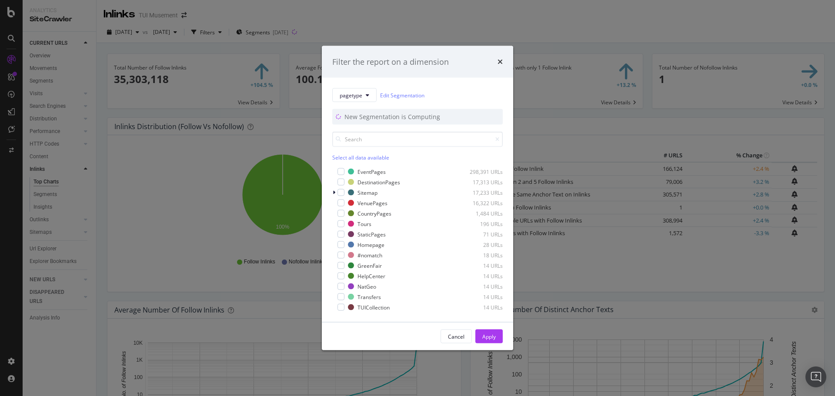
click at [394, 23] on div "Filter the report on a dimension pagetype Edit Segmentation New Segmentation is…" at bounding box center [417, 198] width 835 height 396
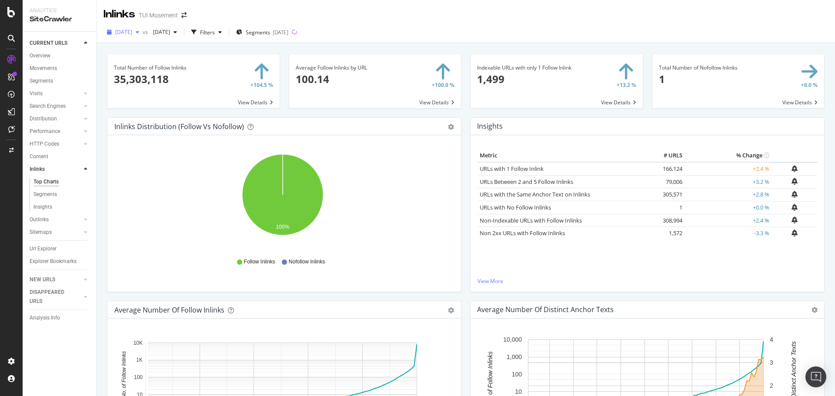
click at [132, 33] on span "[DATE]" at bounding box center [123, 31] width 17 height 7
click at [170, 114] on div "352K URLs" at bounding box center [181, 112] width 26 height 8
click at [288, 34] on div "[DATE]" at bounding box center [281, 32] width 16 height 7
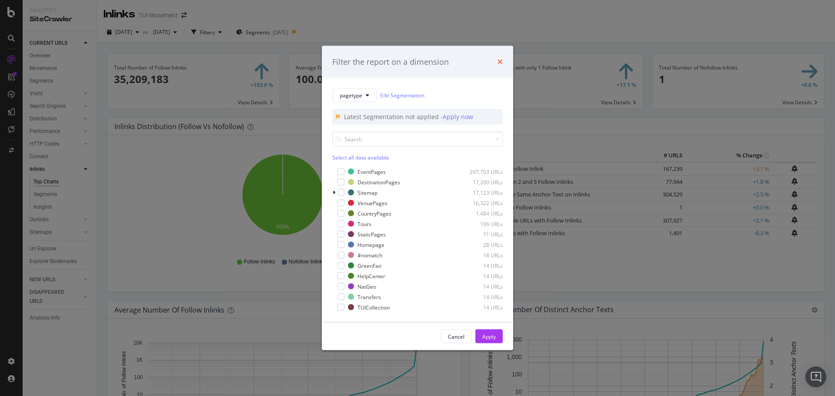
click at [498, 61] on icon "times" at bounding box center [500, 61] width 5 height 7
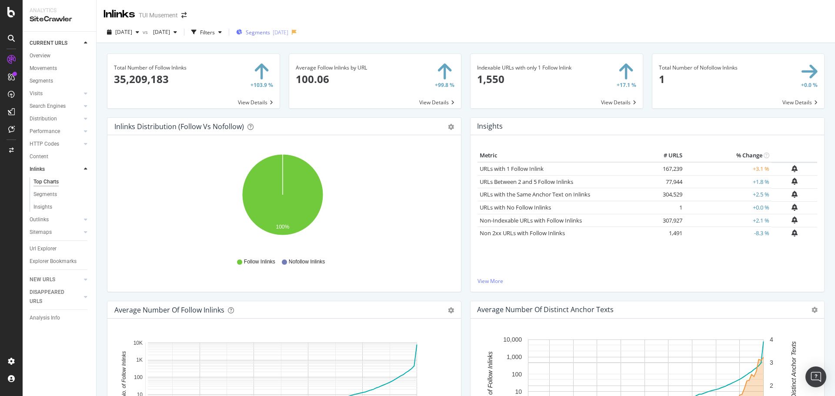
click at [288, 34] on div "[DATE]" at bounding box center [281, 32] width 16 height 7
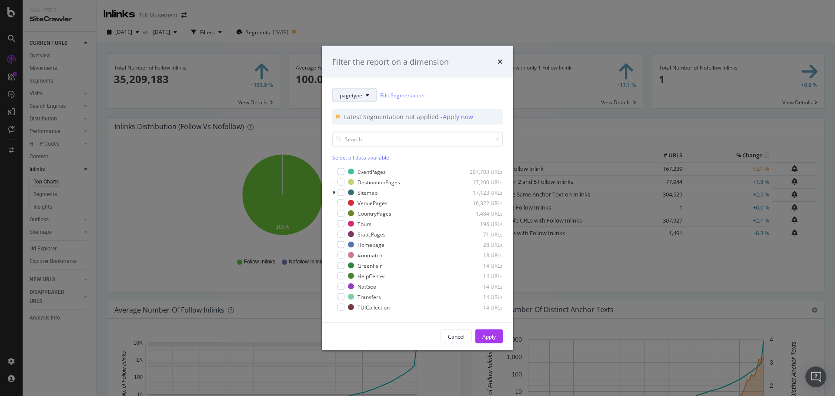
click at [360, 95] on span "pagetype" at bounding box center [351, 94] width 23 height 7
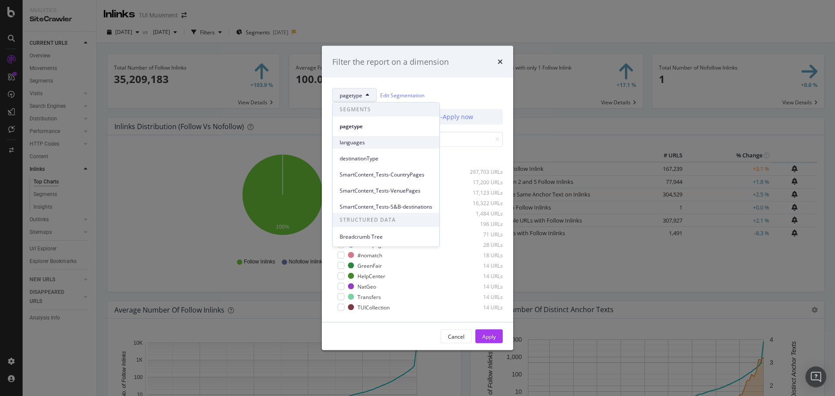
click at [381, 139] on span "languages" at bounding box center [386, 143] width 93 height 8
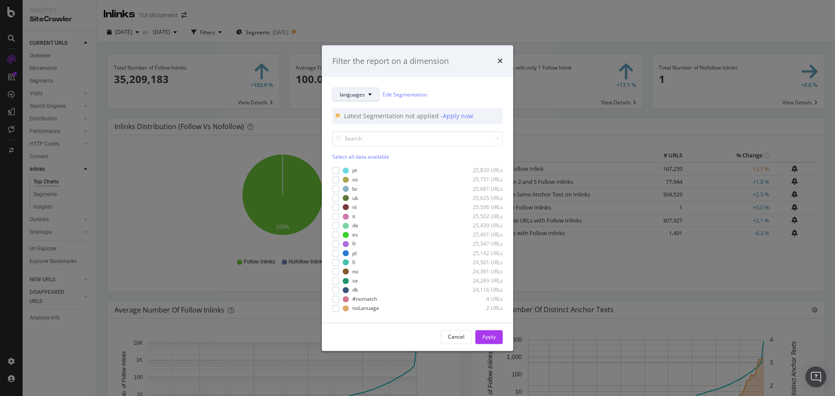
click at [368, 89] on button "languages" at bounding box center [355, 95] width 47 height 14
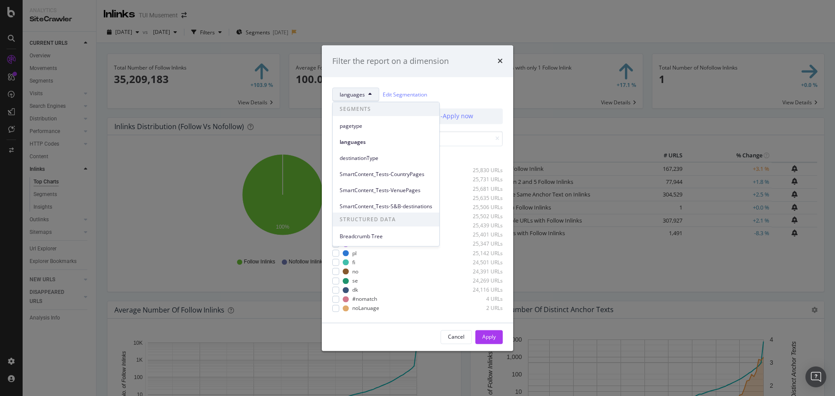
click at [376, 132] on div "languages" at bounding box center [386, 140] width 107 height 16
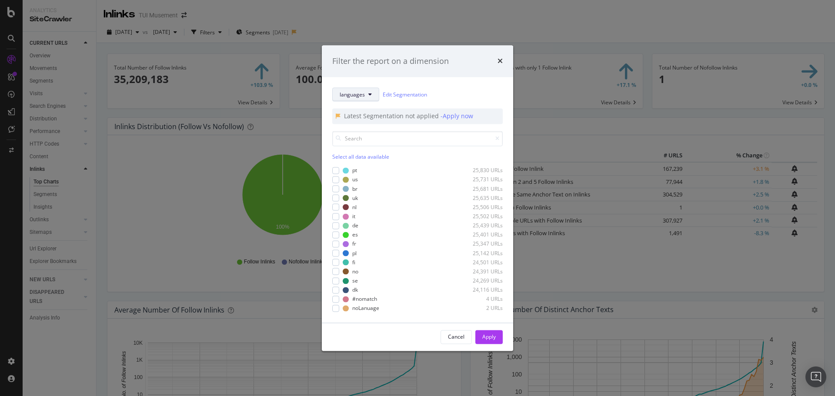
click at [360, 97] on span "languages" at bounding box center [352, 94] width 25 height 7
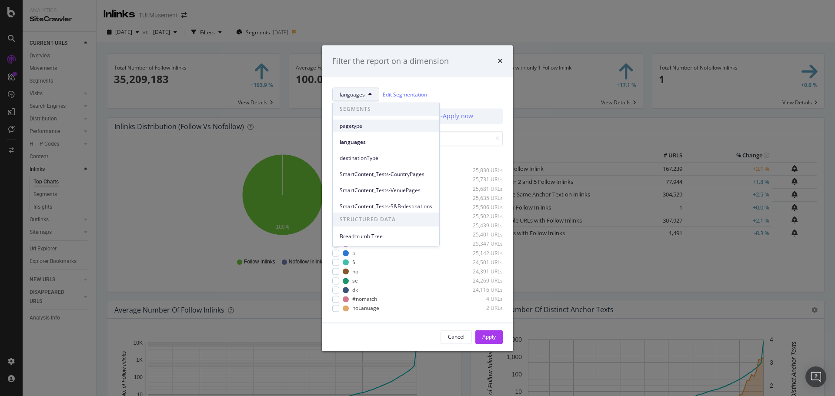
click at [363, 124] on span "pagetype" at bounding box center [386, 126] width 93 height 8
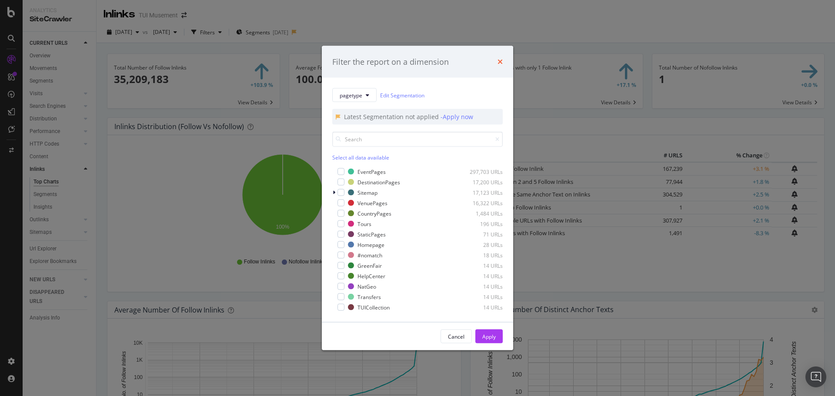
click at [500, 61] on icon "times" at bounding box center [500, 61] width 5 height 7
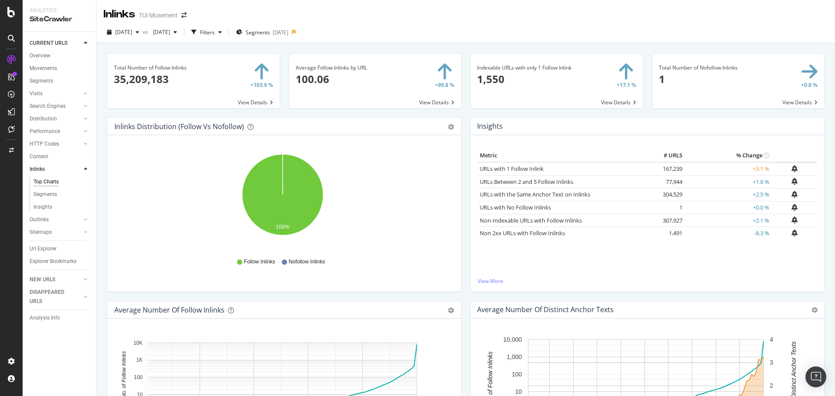
click at [390, 11] on div "Inlinks TUI Musement" at bounding box center [466, 11] width 739 height 22
click at [41, 248] on div "Url Explorer" at bounding box center [43, 249] width 27 height 9
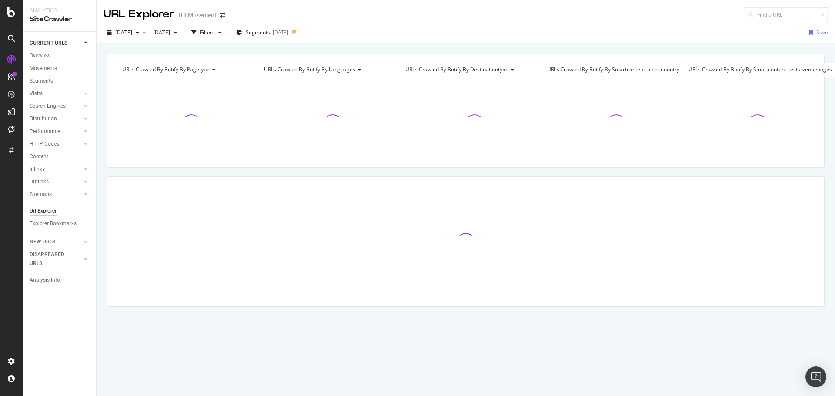
click at [779, 17] on input at bounding box center [787, 14] width 84 height 15
type input "cat-lp"
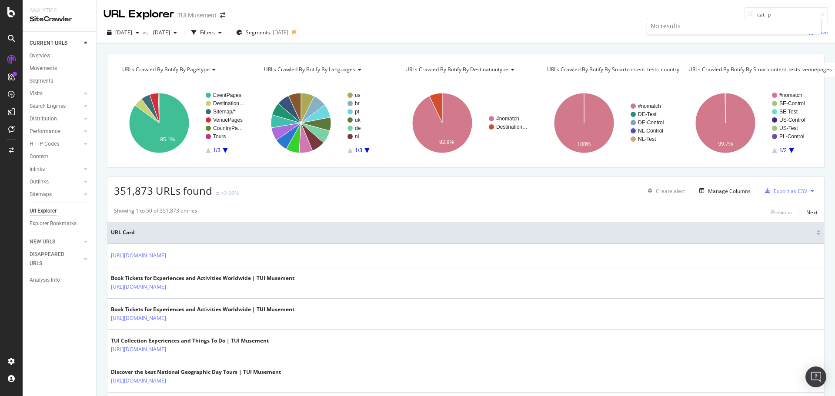
drag, startPoint x: 769, startPoint y: 14, endPoint x: 728, endPoint y: 11, distance: 41.0
click at [728, 11] on div "URL Explorer TUI Musement cat-lp" at bounding box center [466, 11] width 739 height 22
click at [585, 21] on div "URL Explorer TUI Musement" at bounding box center [466, 11] width 739 height 22
click at [143, 30] on div "button" at bounding box center [137, 32] width 10 height 5
click at [170, 33] on span "[DATE]" at bounding box center [160, 32] width 20 height 7
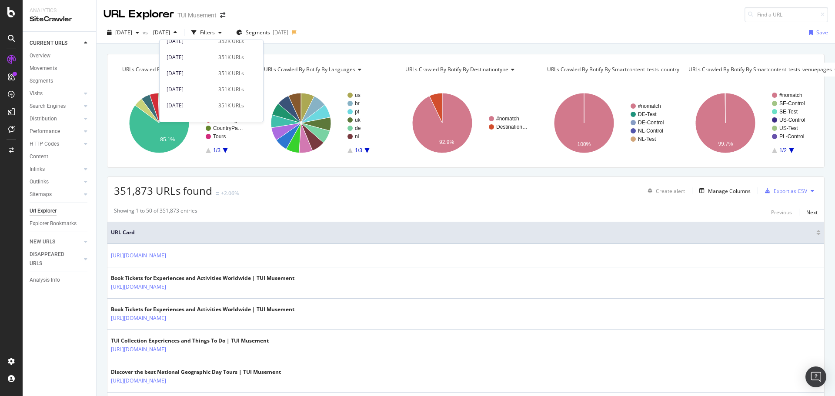
scroll to position [44, 0]
click at [495, 15] on div "URL Explorer TUI Musement" at bounding box center [466, 11] width 739 height 22
type input "cat-lp"
click at [390, 6] on div "URL Explorer TUI Musement cat-lp" at bounding box center [466, 11] width 739 height 22
click at [821, 15] on icon at bounding box center [823, 14] width 4 height 5
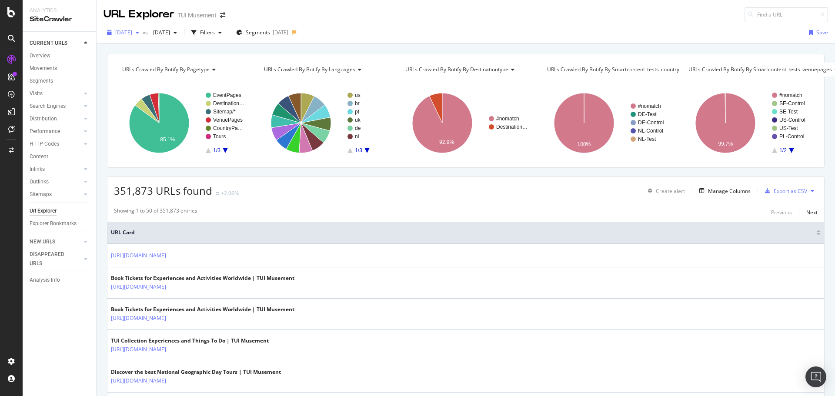
click at [141, 37] on div "[DATE]" at bounding box center [123, 32] width 39 height 13
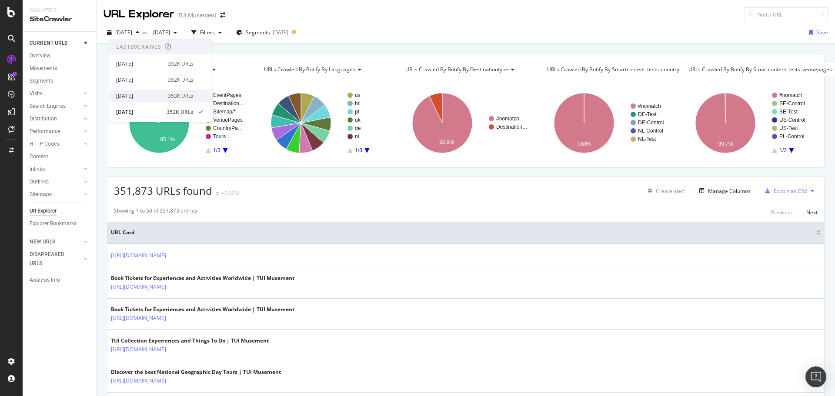
scroll to position [174, 0]
click at [170, 34] on span "[DATE]" at bounding box center [160, 32] width 20 height 7
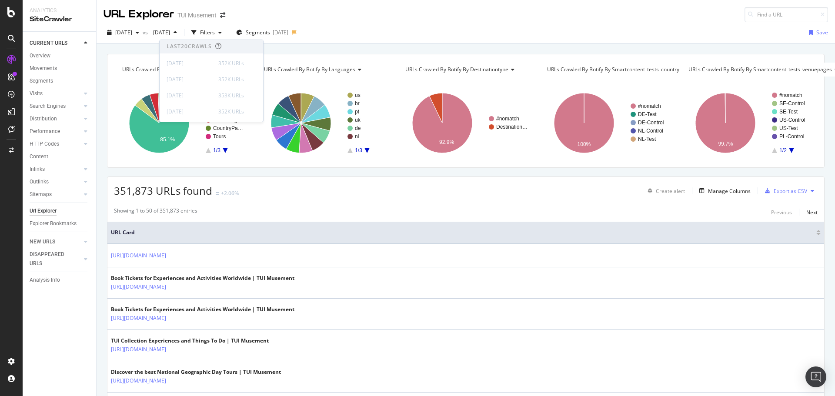
scroll to position [0, 0]
click at [400, 30] on div "[DATE] vs [DATE] Filters Segments [DATE] Save" at bounding box center [466, 34] width 739 height 17
click at [288, 31] on div "[DATE]" at bounding box center [281, 32] width 16 height 7
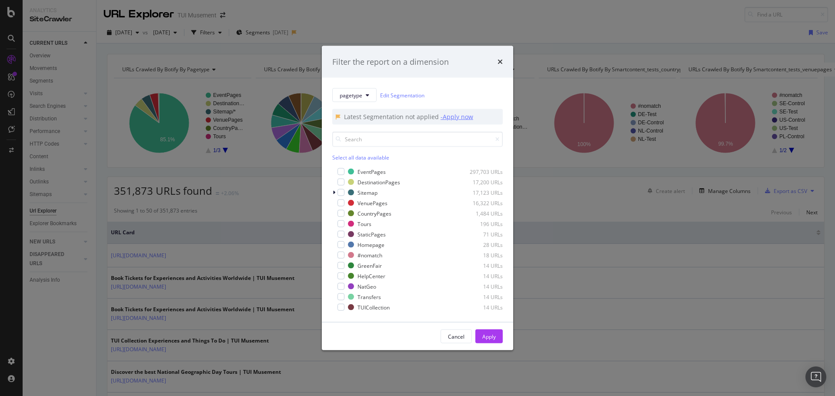
click at [459, 117] on div "- Apply now" at bounding box center [457, 117] width 33 height 9
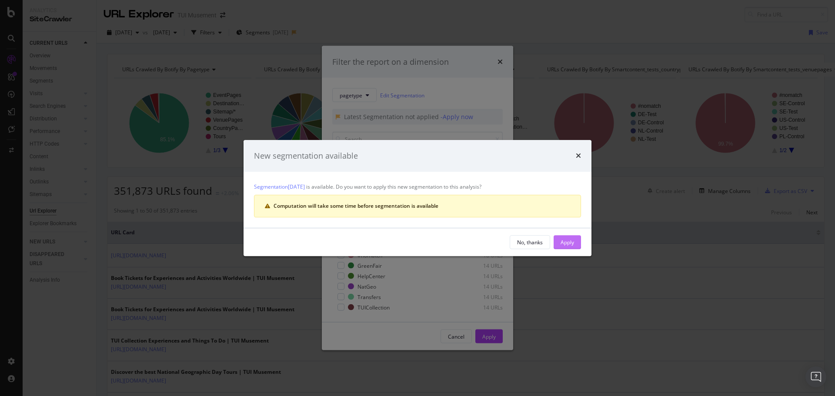
click at [575, 244] on button "Apply" at bounding box center [567, 242] width 27 height 14
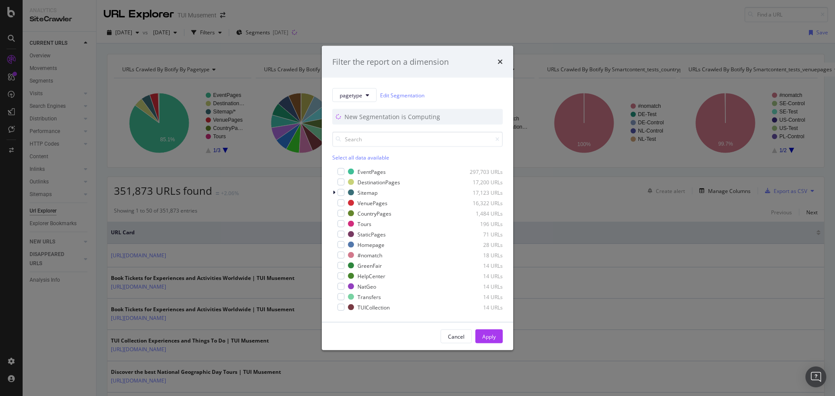
click at [504, 61] on div "Filter the report on a dimension" at bounding box center [417, 62] width 191 height 32
click at [502, 62] on icon "times" at bounding box center [500, 61] width 5 height 7
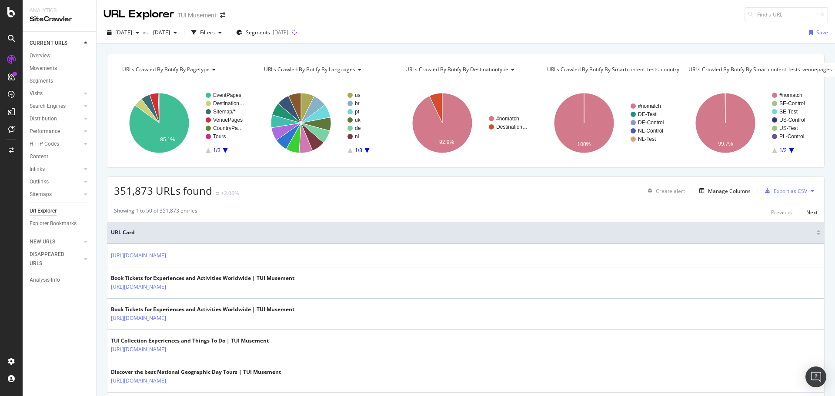
click at [379, 15] on div "URL Explorer TUI Musement" at bounding box center [466, 11] width 739 height 22
click at [132, 33] on span "[DATE]" at bounding box center [123, 32] width 17 height 7
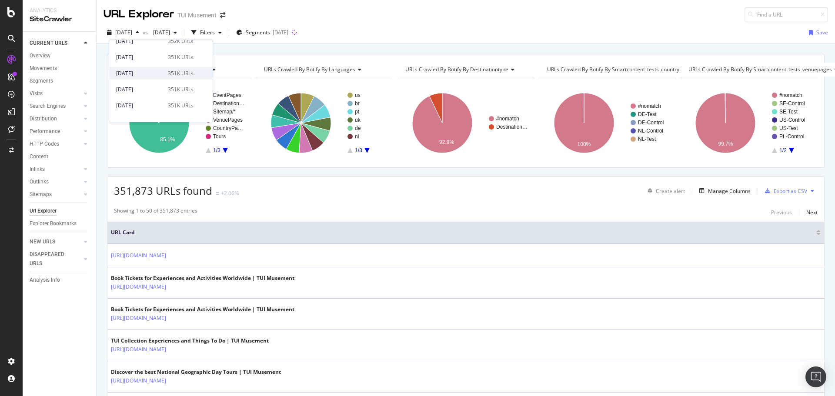
click at [164, 77] on div "[DATE] 351K URLs" at bounding box center [161, 73] width 104 height 13
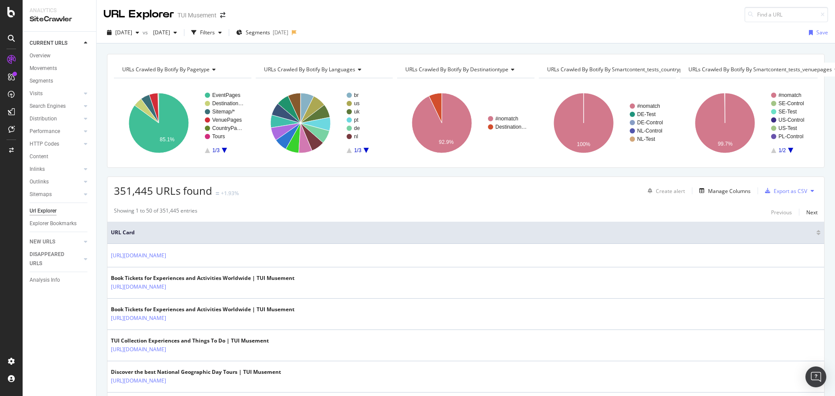
click at [345, 33] on div "[DATE] vs [DATE] Filters Segments [DATE] Save" at bounding box center [466, 34] width 739 height 17
click at [297, 33] on icon at bounding box center [294, 32] width 5 height 5
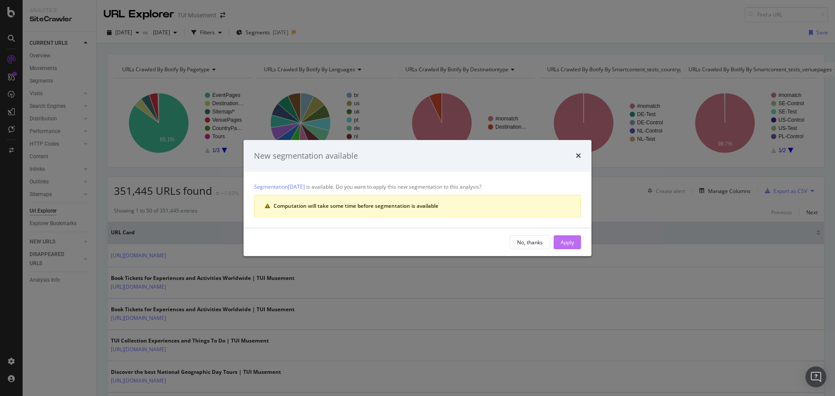
click at [566, 241] on div "Apply" at bounding box center [567, 242] width 13 height 7
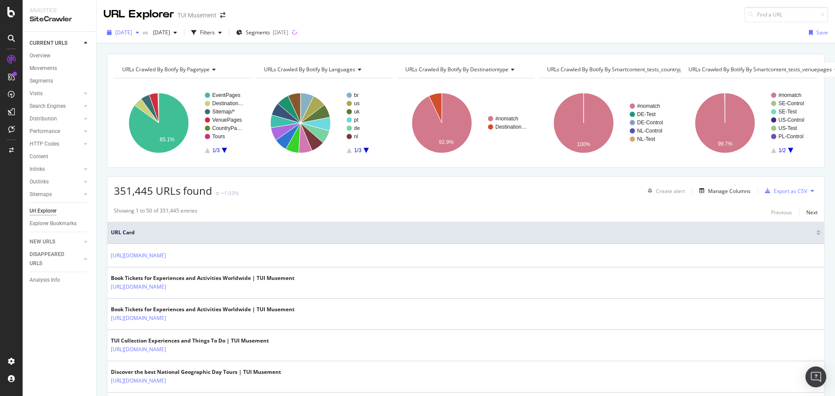
click at [132, 29] on span "[DATE]" at bounding box center [123, 32] width 17 height 7
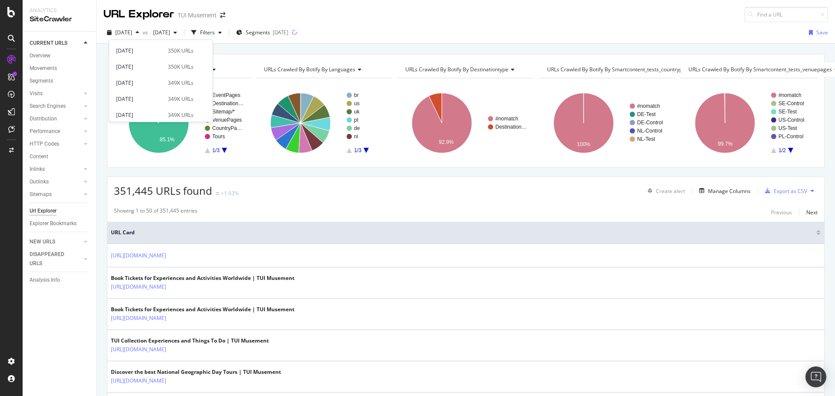
scroll to position [261, 0]
click at [168, 94] on div "348K URLs" at bounding box center [181, 93] width 26 height 8
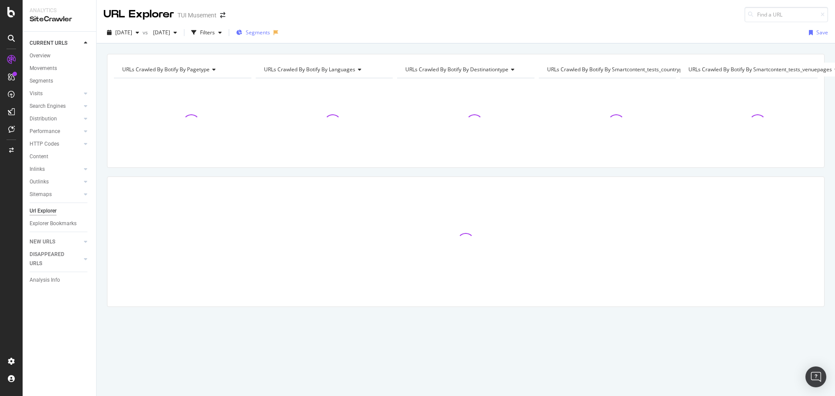
click at [270, 34] on span "Segments" at bounding box center [258, 32] width 24 height 7
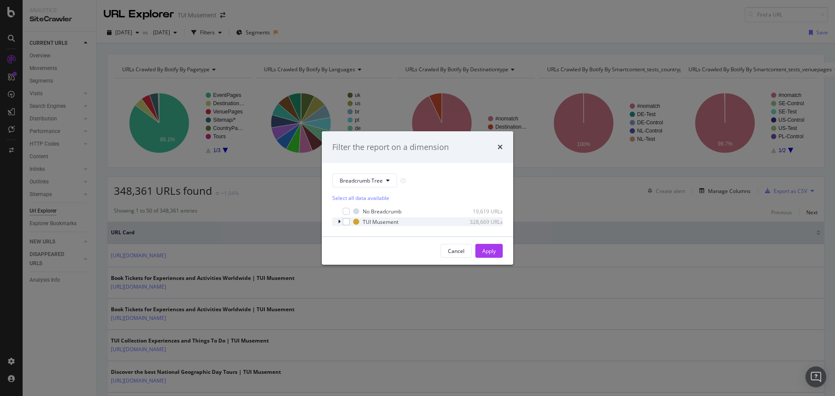
click at [340, 222] on icon "modal" at bounding box center [339, 221] width 3 height 5
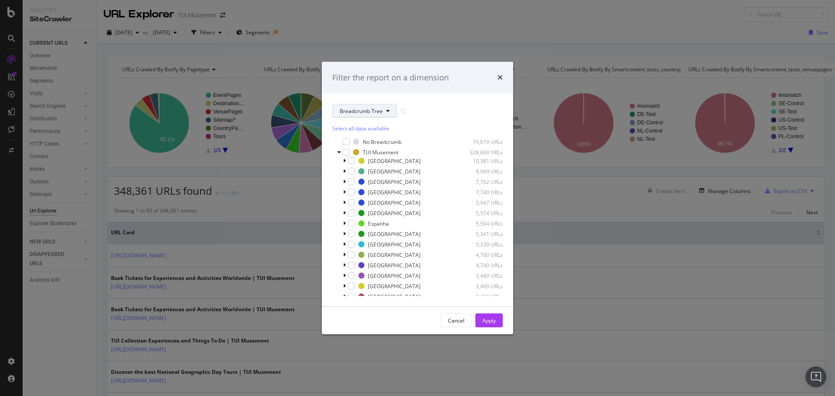
click at [380, 107] on span "Breadcrumb Tree" at bounding box center [361, 110] width 43 height 7
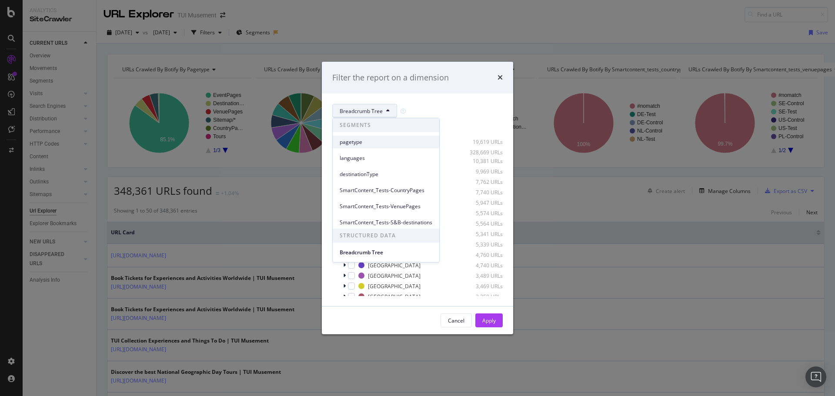
drag, startPoint x: 380, startPoint y: 172, endPoint x: 378, endPoint y: 144, distance: 28.8
click at [378, 144] on div "SEGMENTS pagetype languages destinationType SmartContent_Tests-CountryPages Sma…" at bounding box center [386, 173] width 107 height 111
click at [378, 144] on span "pagetype" at bounding box center [386, 142] width 93 height 8
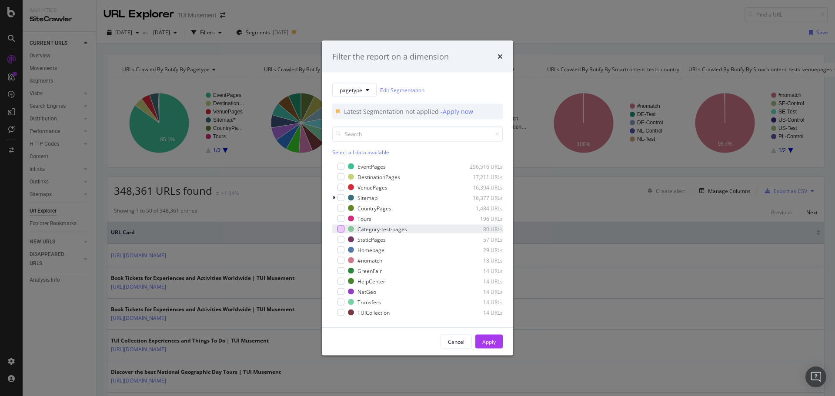
click at [342, 229] on div "modal" at bounding box center [341, 229] width 7 height 7
click at [485, 339] on div "Apply" at bounding box center [489, 341] width 13 height 7
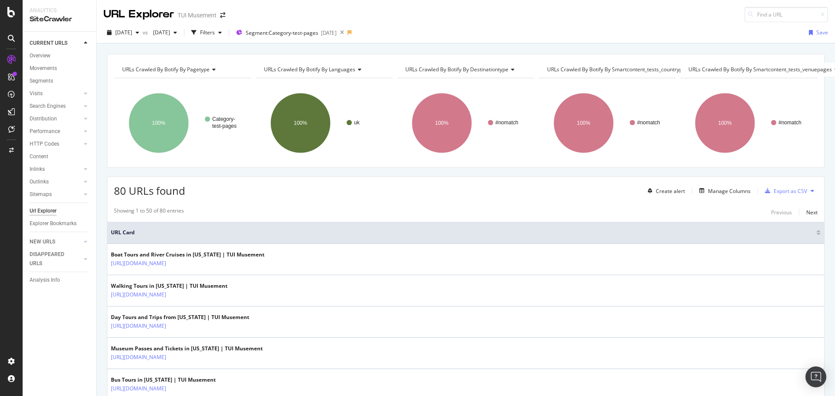
click at [446, 29] on div "[DATE] vs [DATE] Filters Segment: Category-test-pages [DATE] Save" at bounding box center [466, 34] width 739 height 17
click at [170, 32] on span "[DATE]" at bounding box center [160, 32] width 20 height 7
click at [509, 7] on div "URL Explorer TUI Musement" at bounding box center [466, 11] width 739 height 22
click at [132, 34] on span "[DATE]" at bounding box center [123, 32] width 17 height 7
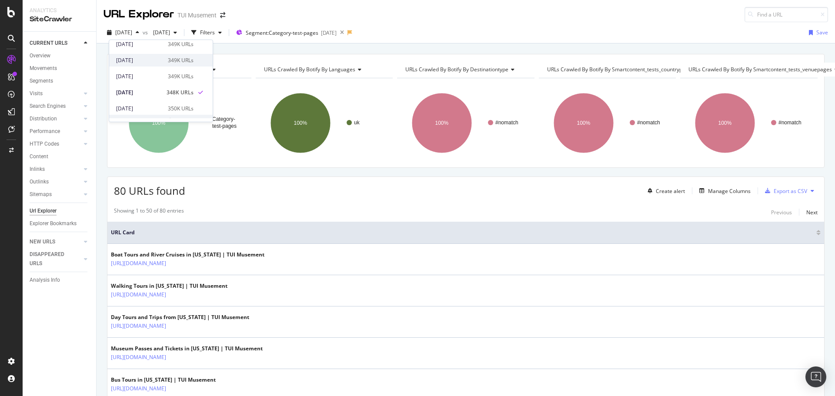
click at [170, 57] on div "349K URLs" at bounding box center [181, 61] width 26 height 8
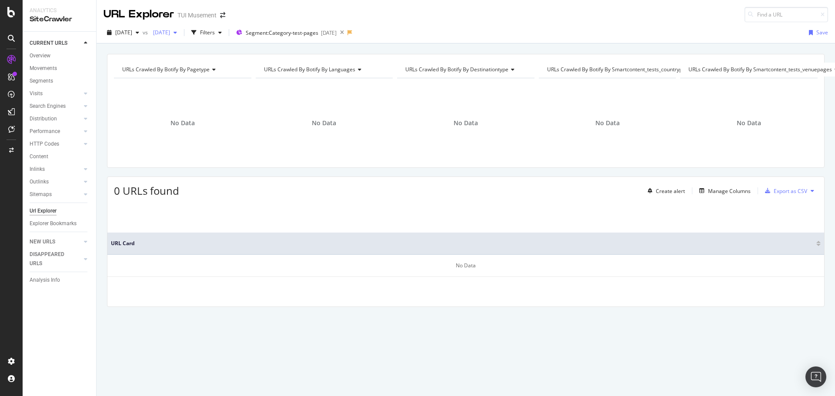
click at [170, 30] on span "[DATE]" at bounding box center [160, 32] width 20 height 7
click at [277, 10] on div "URL Explorer TUI Musement" at bounding box center [466, 11] width 739 height 22
click at [132, 30] on span "[DATE]" at bounding box center [123, 32] width 17 height 7
click at [176, 63] on div "352K URLs" at bounding box center [181, 64] width 26 height 8
click at [170, 30] on span "[DATE]" at bounding box center [160, 32] width 20 height 7
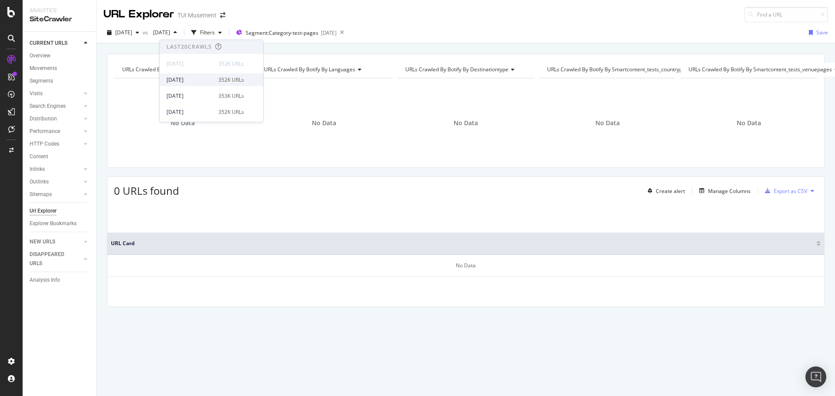
click at [211, 78] on div "[DATE] 352K URLs" at bounding box center [205, 80] width 77 height 8
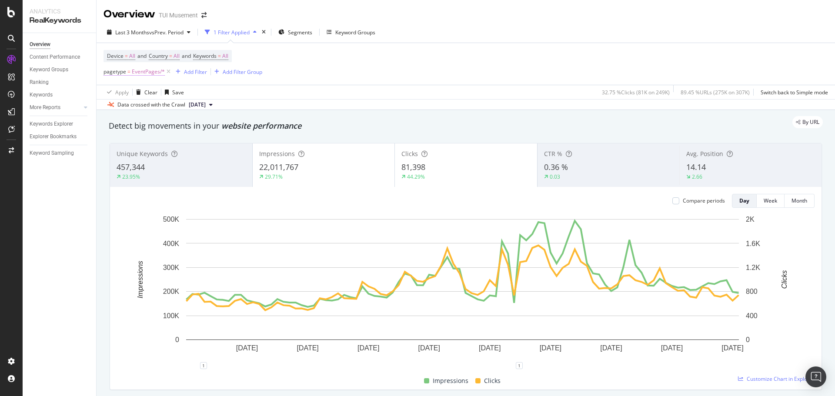
click at [133, 71] on span "EventPages/*" at bounding box center [148, 72] width 33 height 12
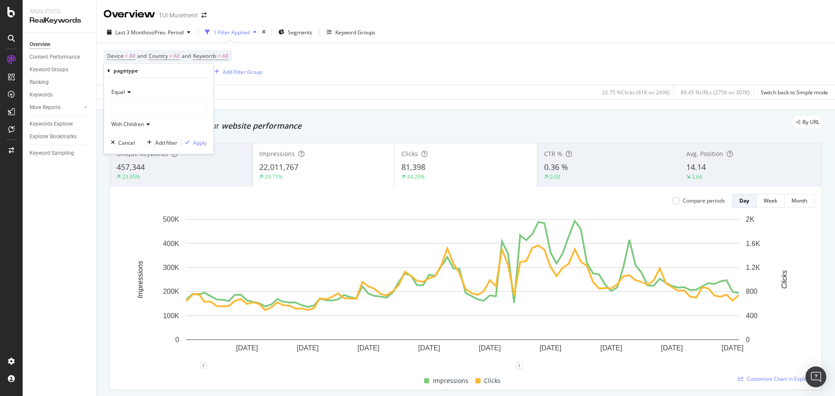
click at [147, 108] on div at bounding box center [158, 108] width 95 height 14
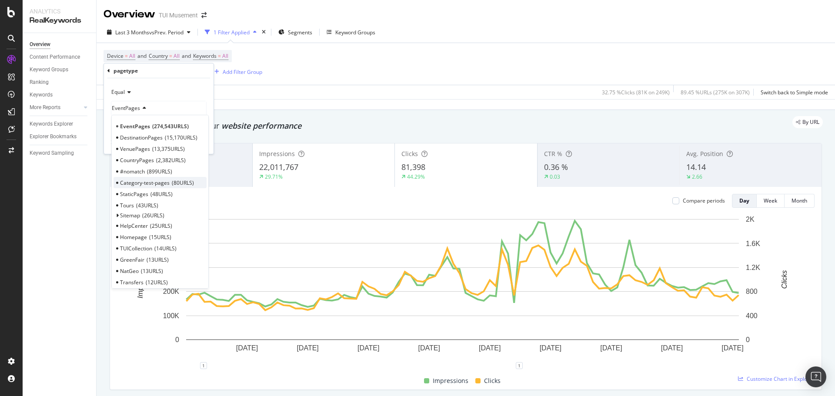
click at [157, 181] on span "Category-test-pages" at bounding box center [145, 182] width 50 height 7
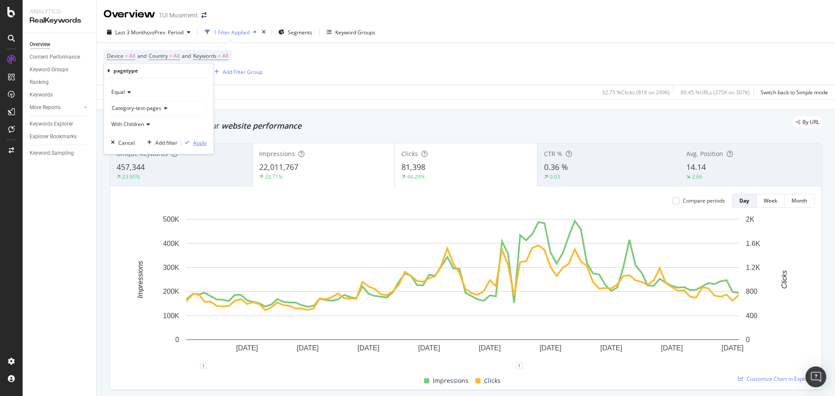
click at [203, 142] on div "Apply" at bounding box center [199, 142] width 13 height 7
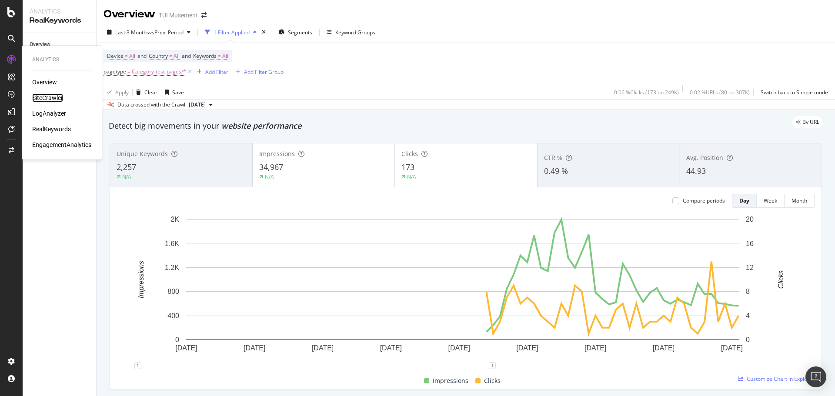
click at [51, 95] on div "SiteCrawler" at bounding box center [47, 98] width 31 height 9
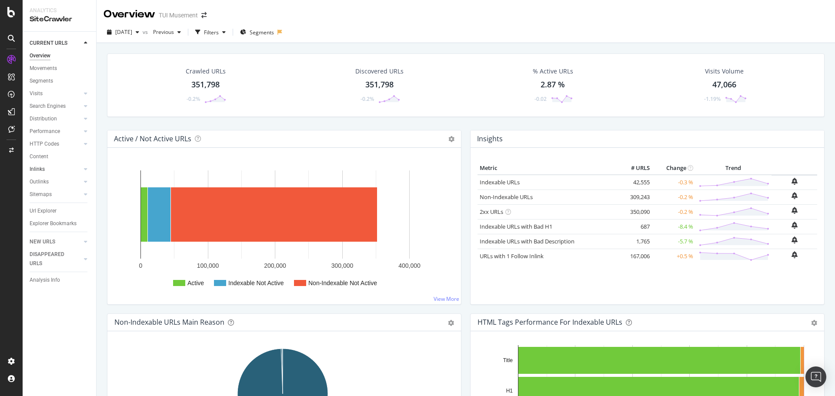
click at [47, 169] on link "Inlinks" at bounding box center [56, 169] width 52 height 9
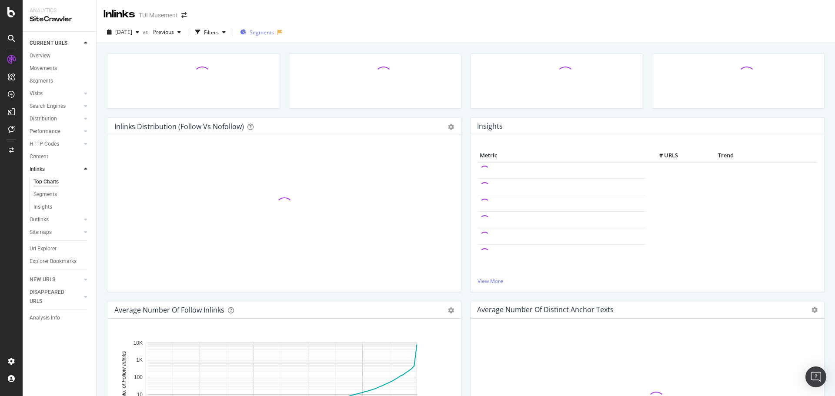
click at [274, 32] on span "Segments" at bounding box center [262, 32] width 24 height 7
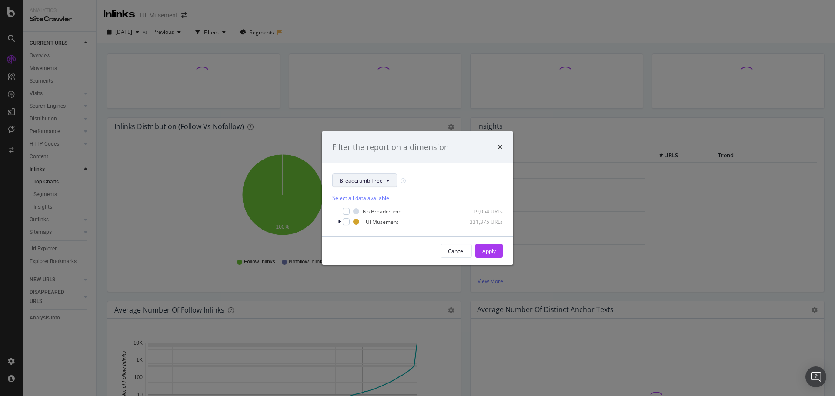
click at [375, 181] on span "Breadcrumb Tree" at bounding box center [361, 180] width 43 height 7
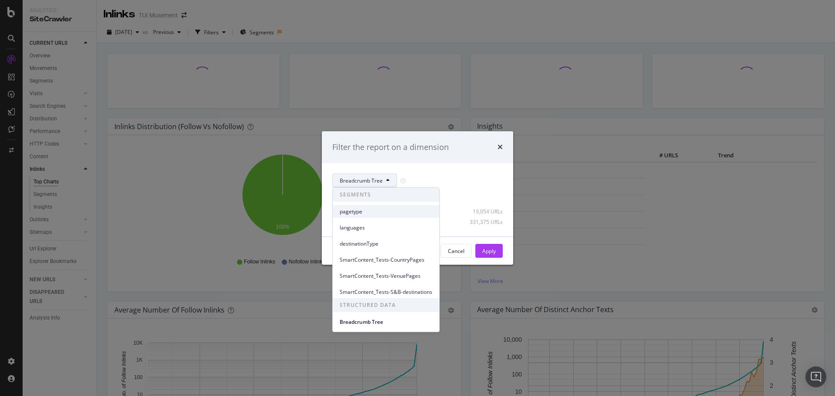
click at [368, 215] on span "pagetype" at bounding box center [386, 212] width 93 height 8
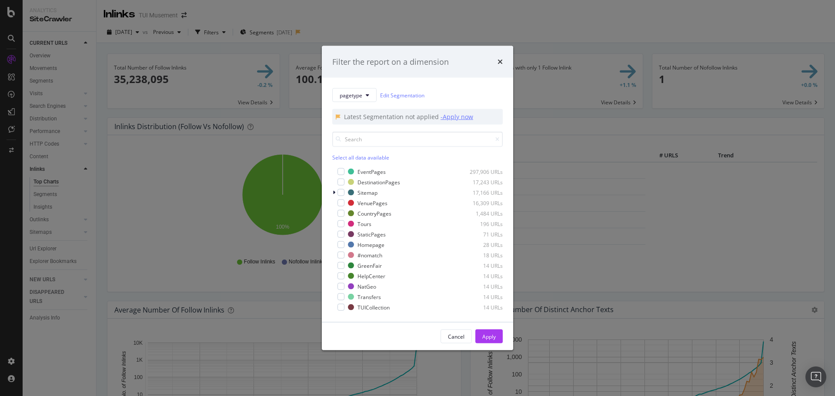
click at [454, 116] on div "- Apply now" at bounding box center [457, 117] width 33 height 9
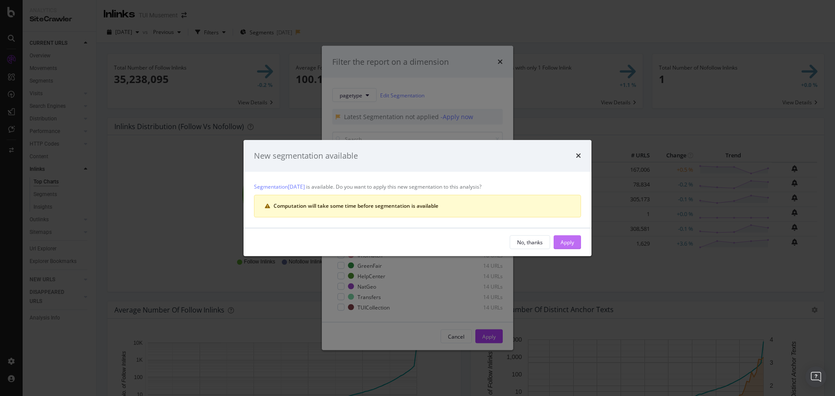
click at [568, 241] on div "Apply" at bounding box center [567, 242] width 13 height 7
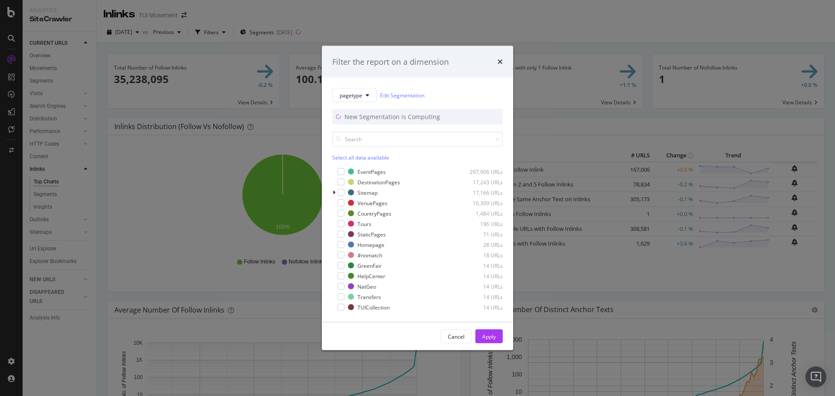
click at [499, 61] on icon "times" at bounding box center [500, 61] width 5 height 7
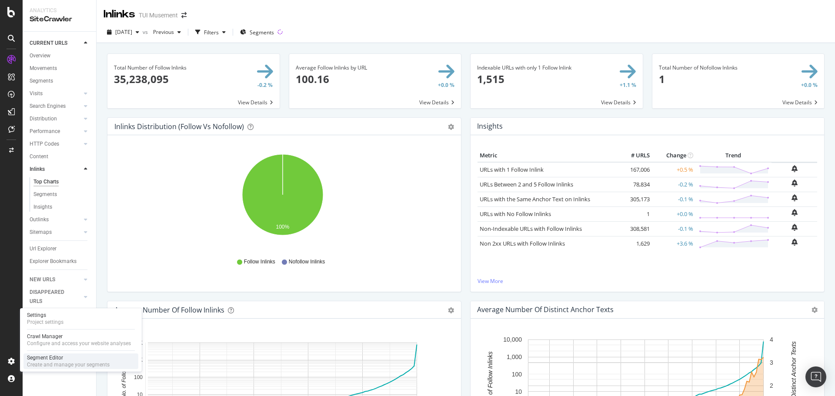
click at [60, 355] on div "Segment Editor" at bounding box center [68, 358] width 83 height 7
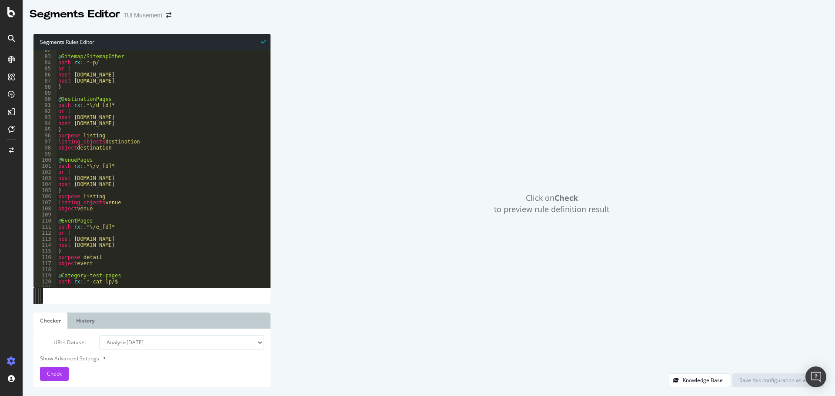
scroll to position [548, 0]
